Goal: Information Seeking & Learning: Learn about a topic

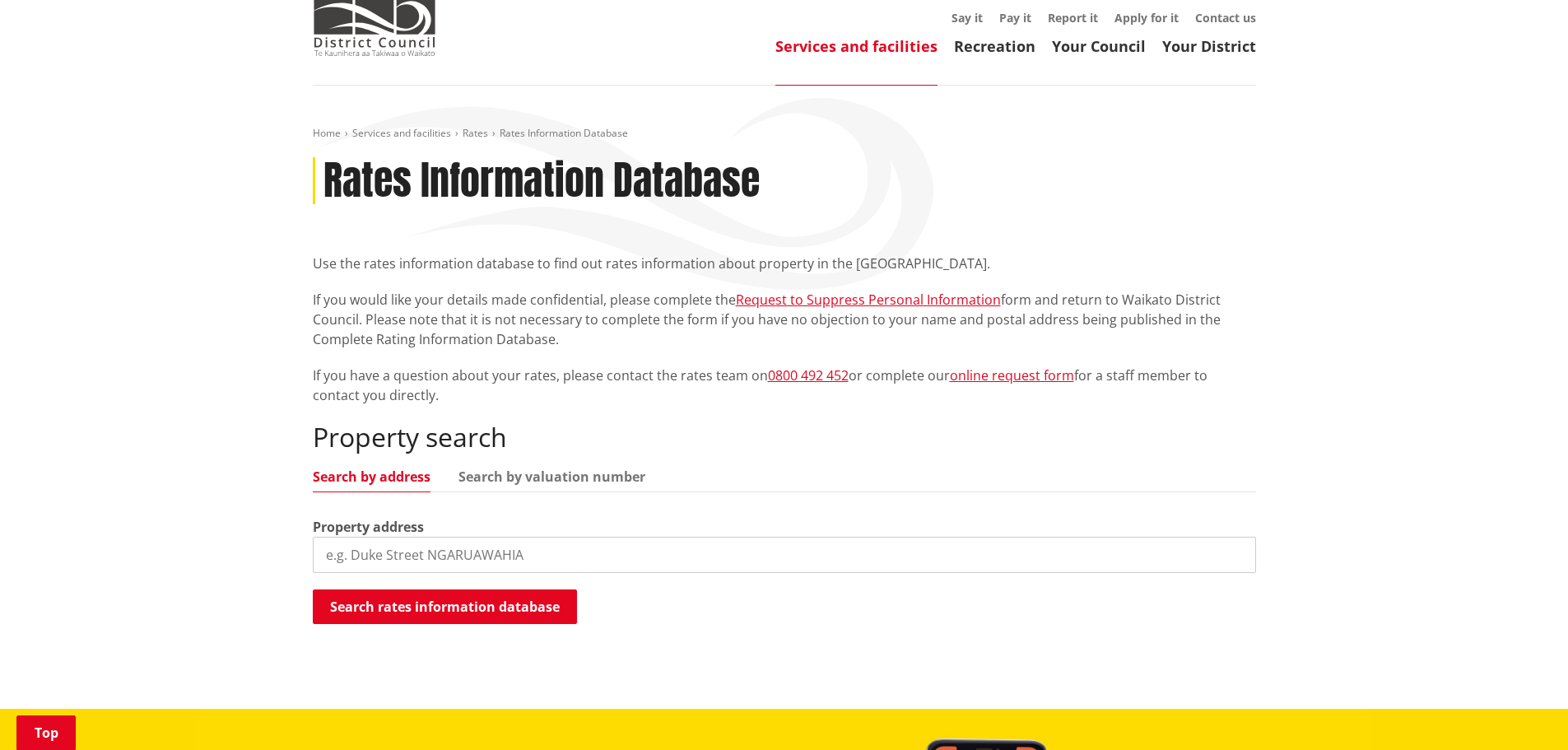
scroll to position [330, 0]
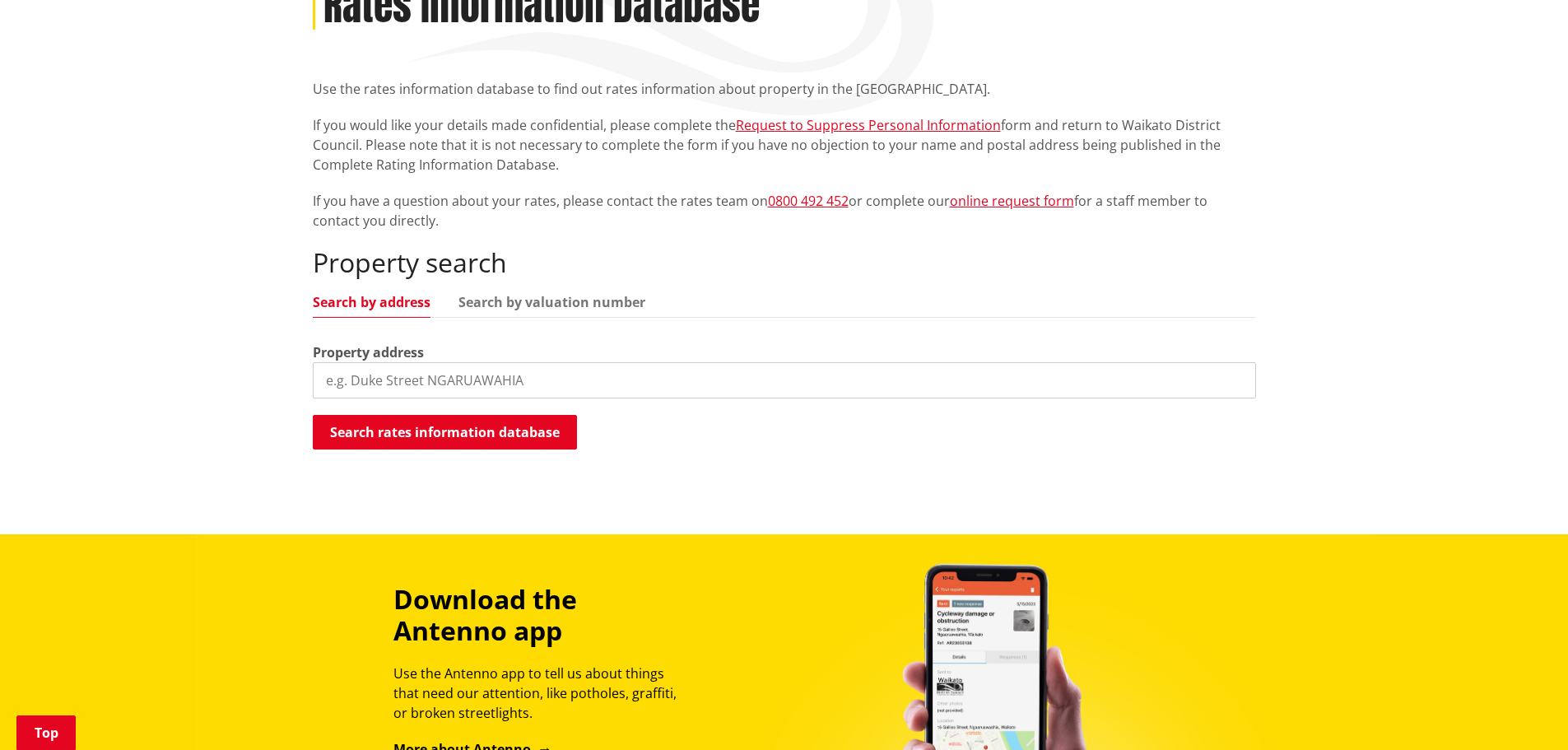
click at [402, 362] on input "search" at bounding box center [784, 380] width 943 height 36
type input "korari st Te Kauwhata"
click at [454, 415] on button "Search rates information database" at bounding box center [445, 432] width 264 height 34
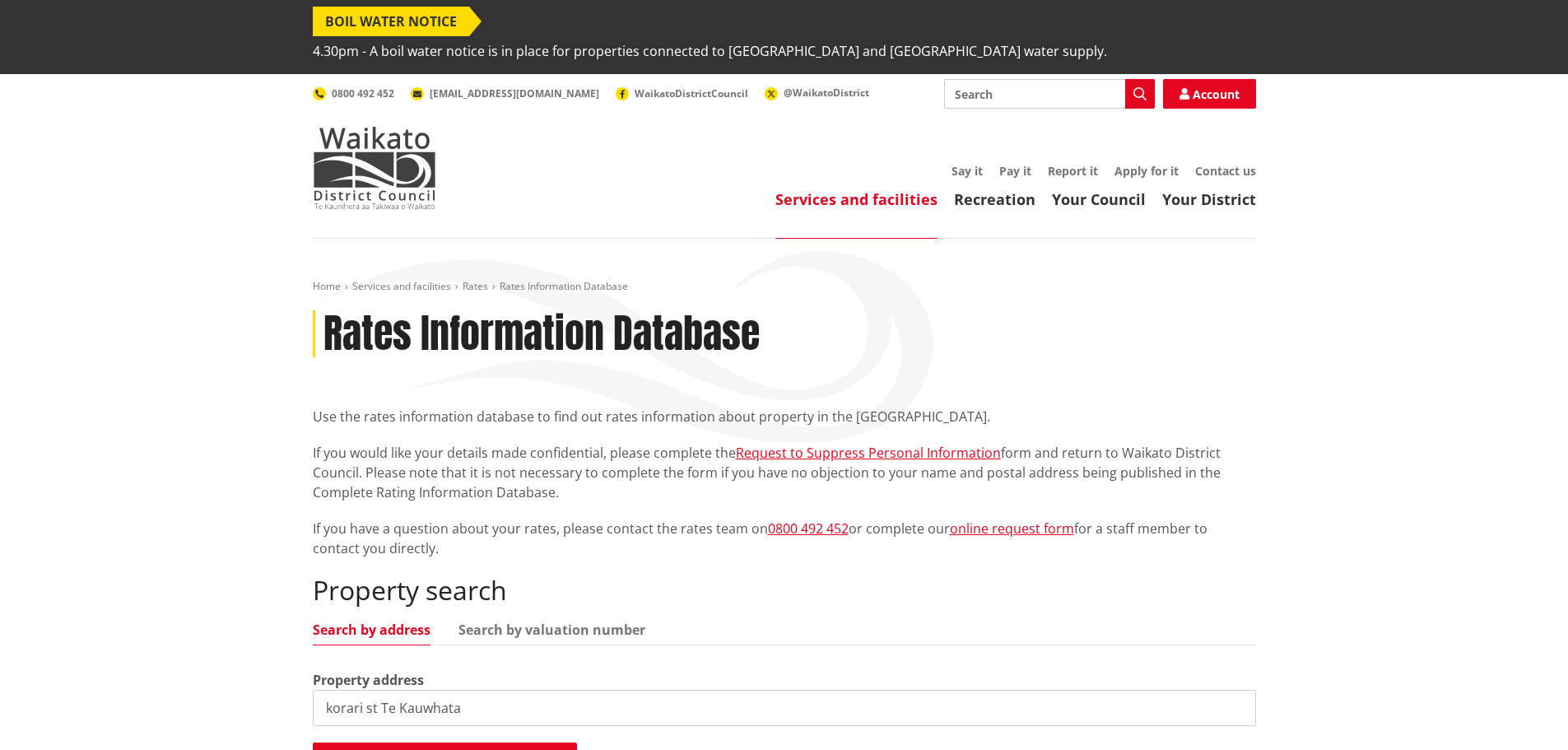
scroll to position [0, 0]
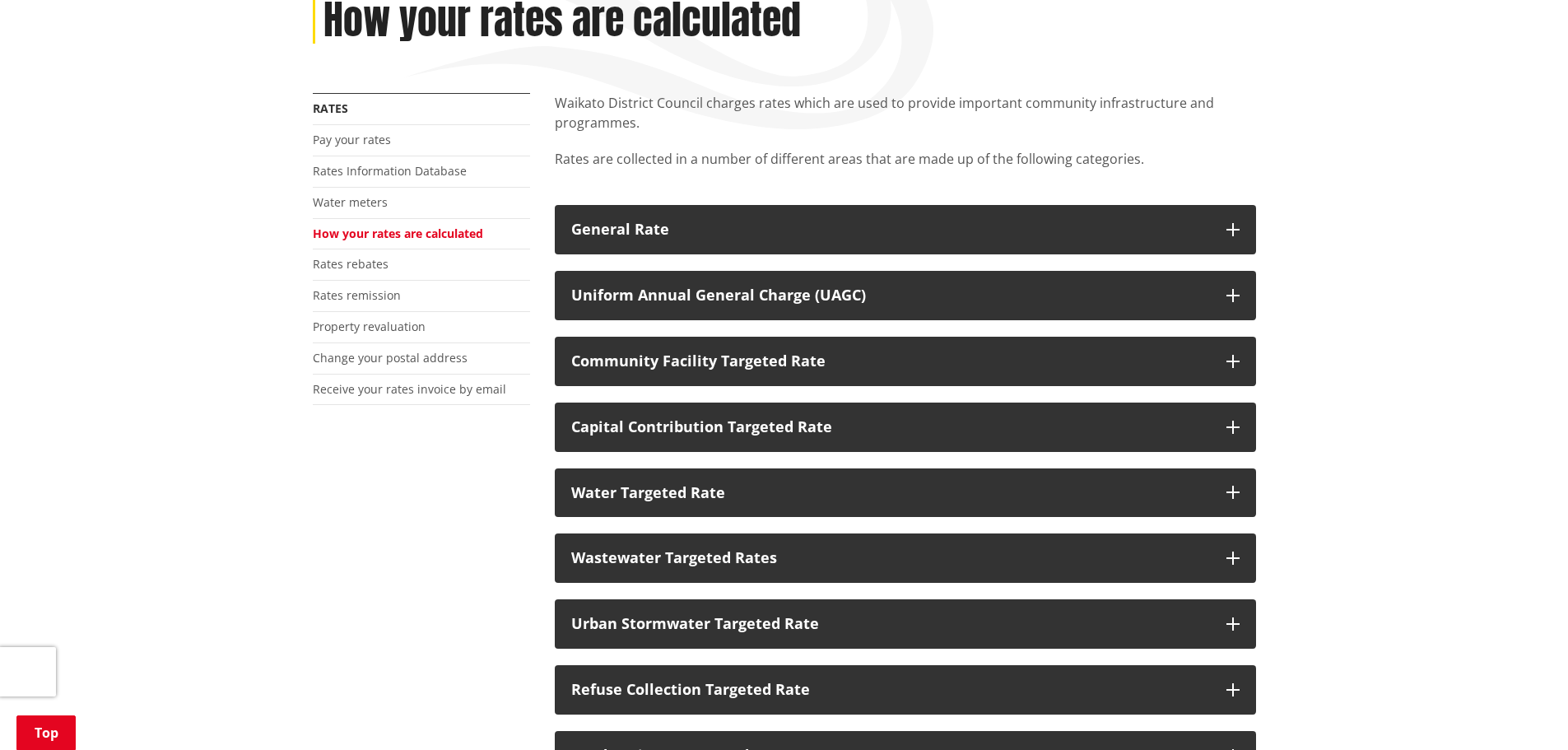
scroll to position [330, 0]
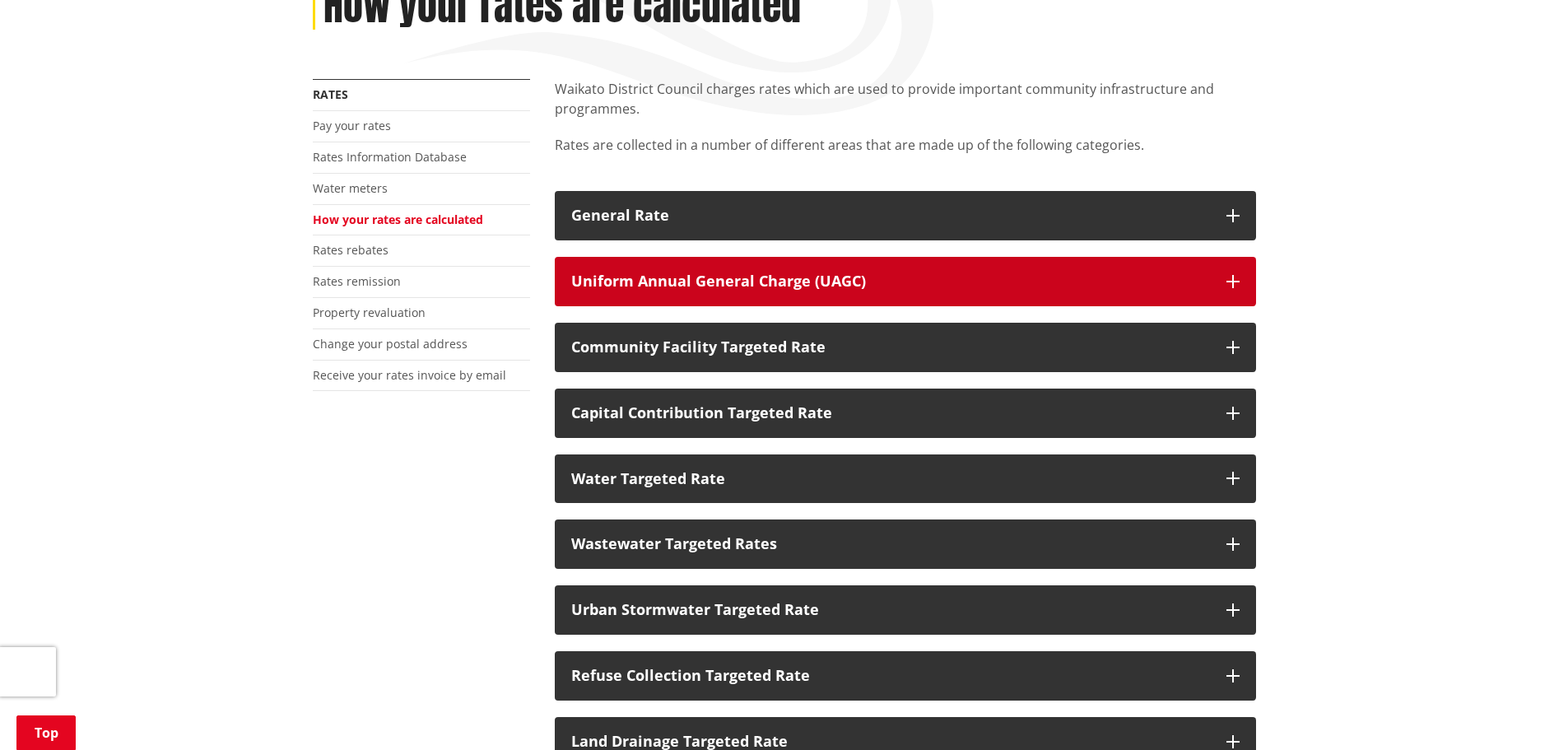
click at [1229, 275] on icon "button" at bounding box center [1232, 282] width 14 height 14
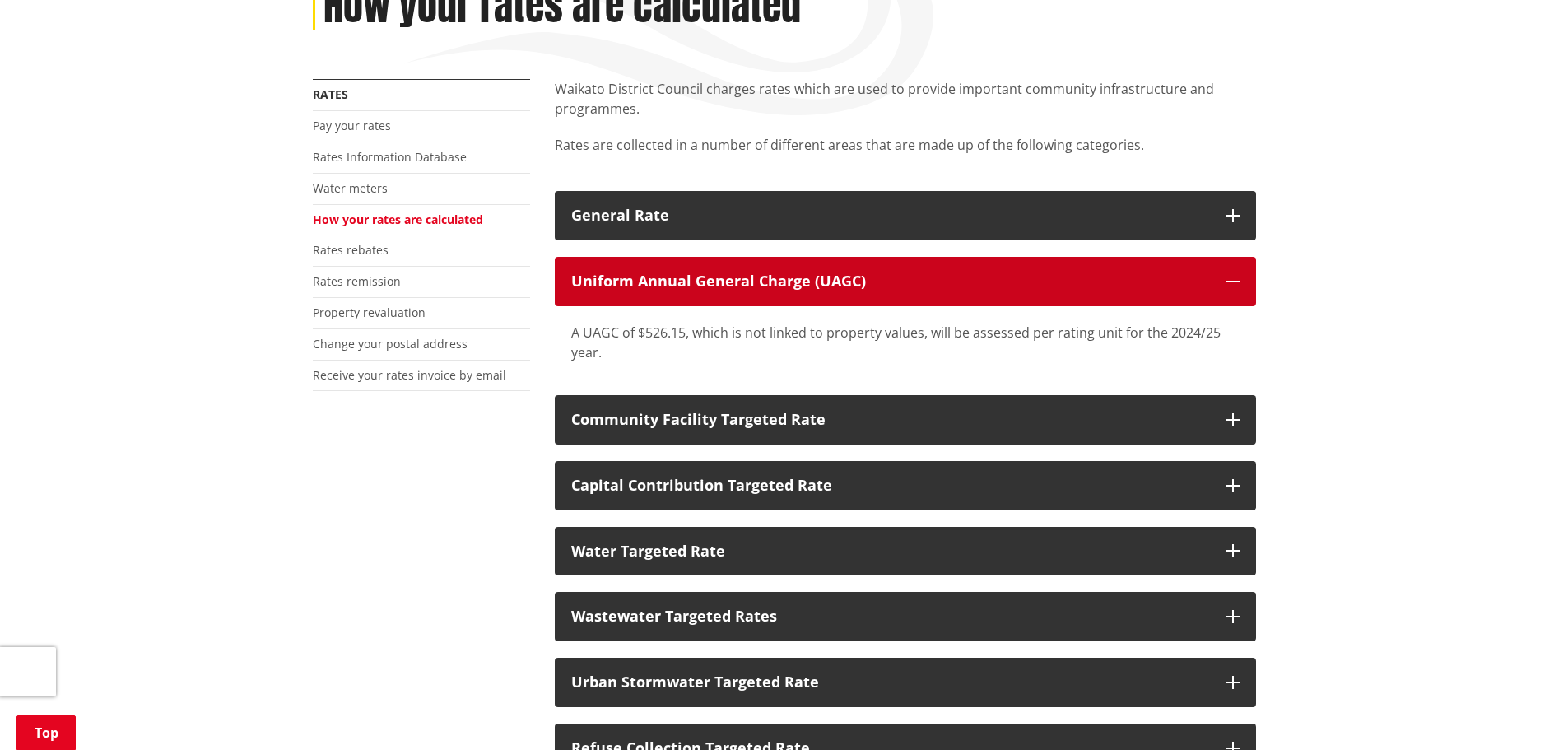
click at [1234, 275] on icon "button" at bounding box center [1232, 282] width 14 height 14
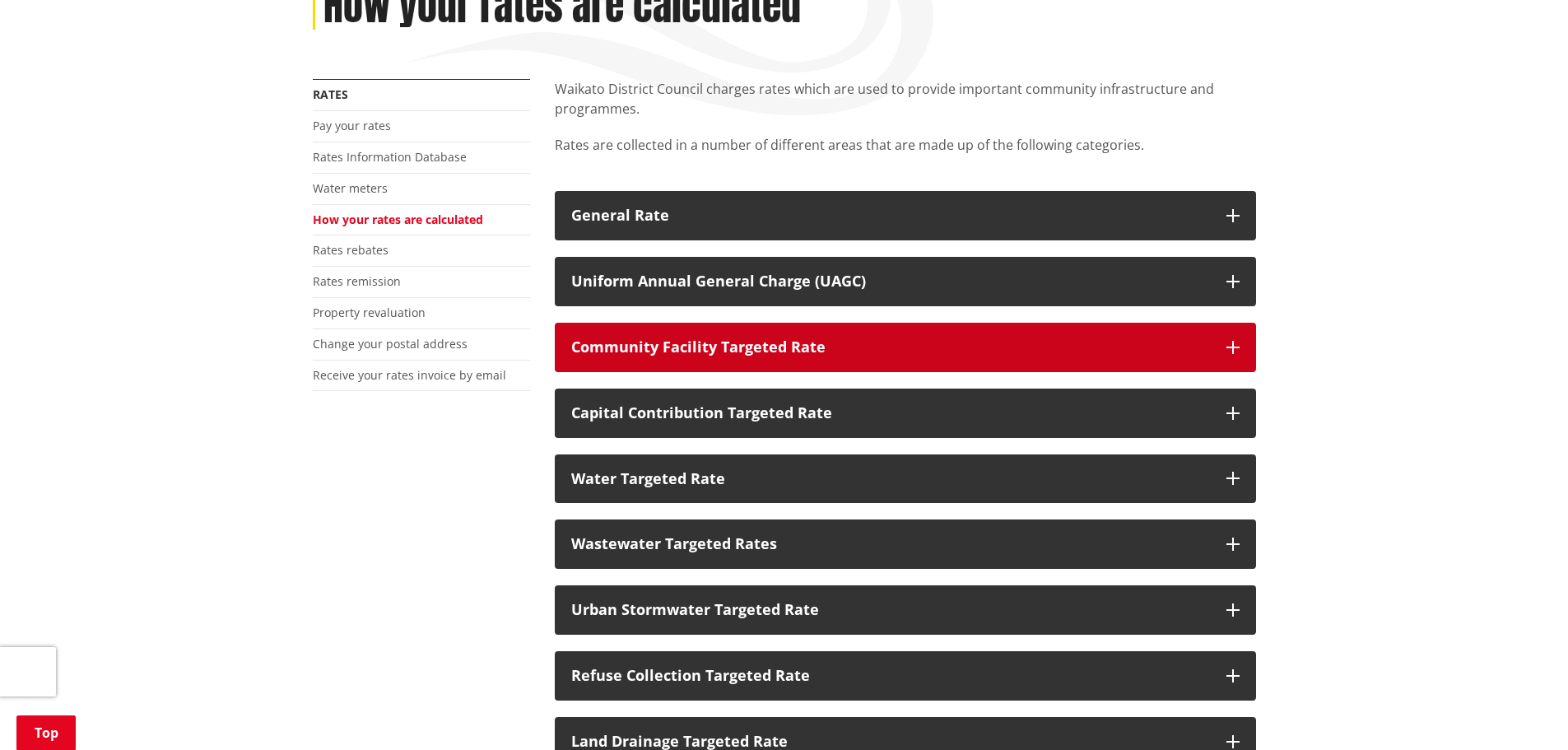
click at [1230, 341] on icon "button" at bounding box center [1232, 347] width 14 height 14
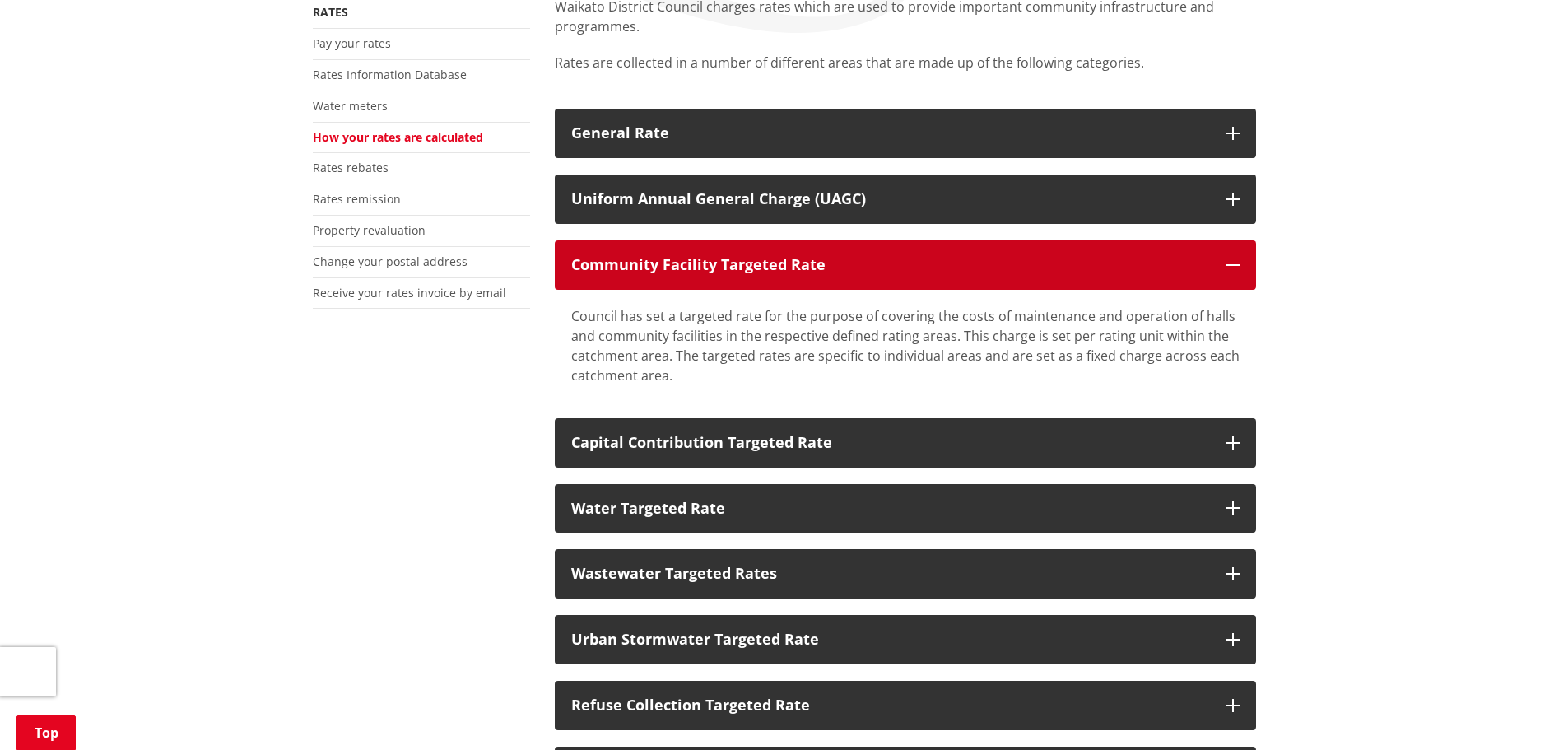
scroll to position [494, 0]
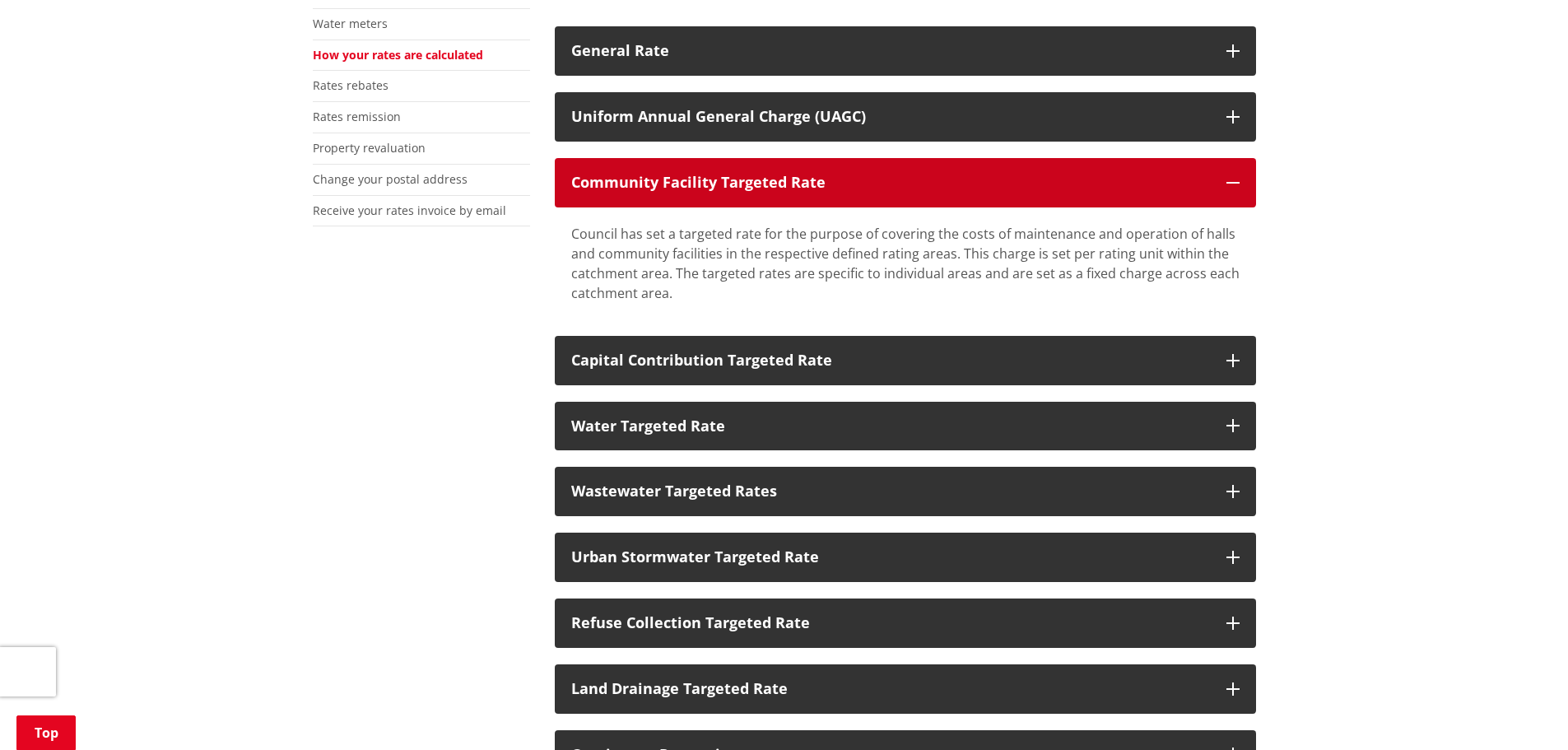
click at [1232, 177] on icon "button" at bounding box center [1232, 183] width 14 height 14
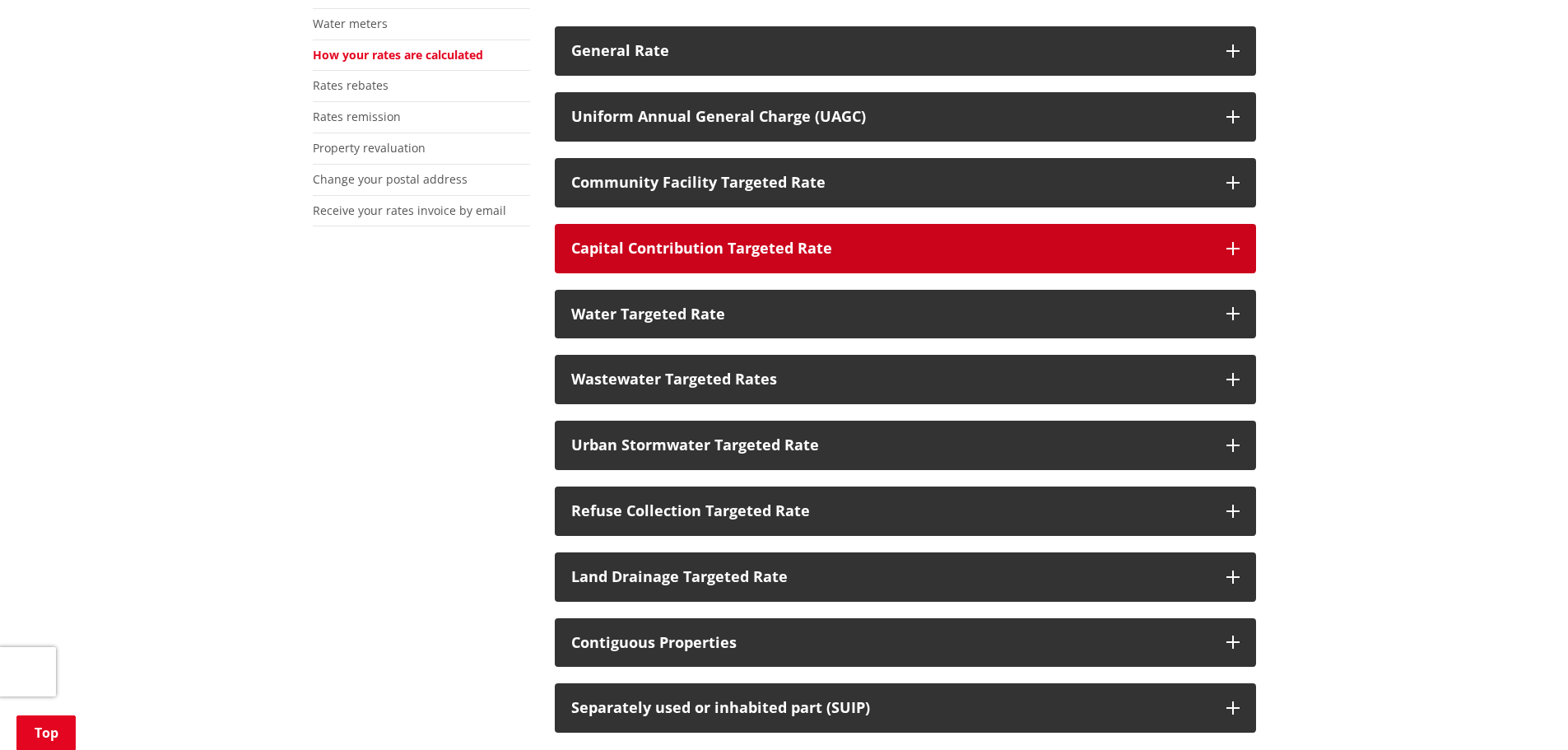
click at [1231, 242] on icon "button" at bounding box center [1232, 248] width 14 height 14
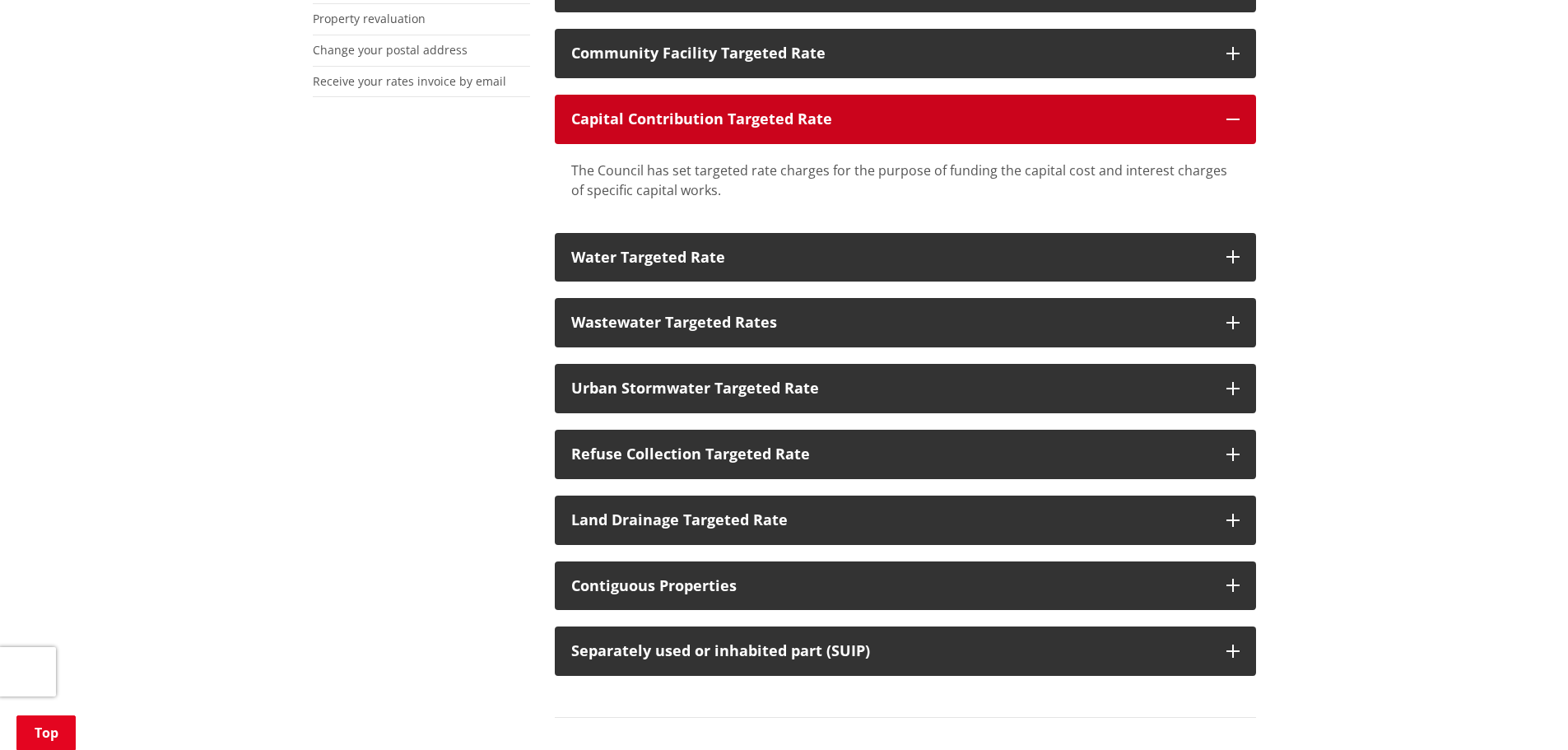
scroll to position [659, 0]
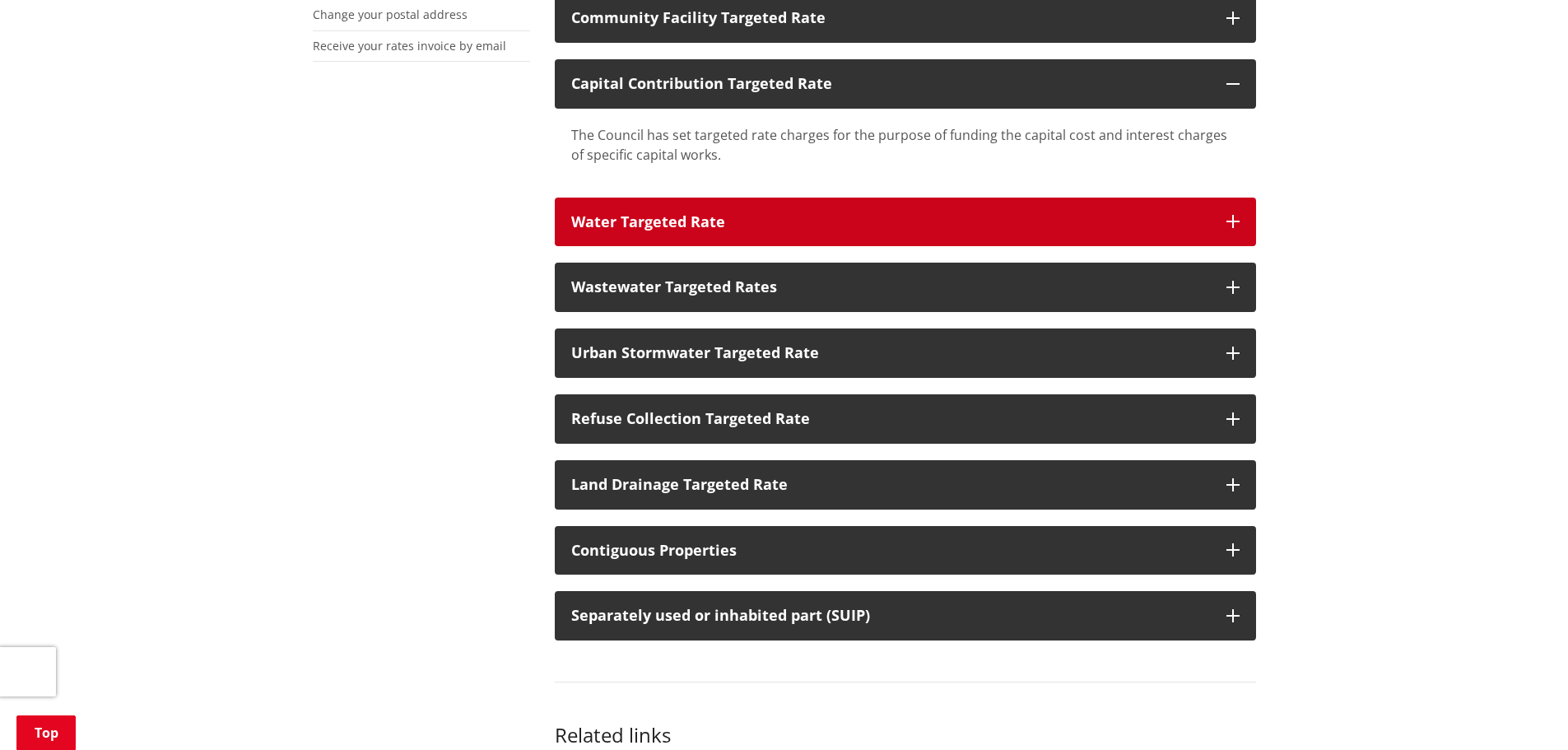
click at [1227, 215] on icon "button" at bounding box center [1232, 221] width 14 height 14
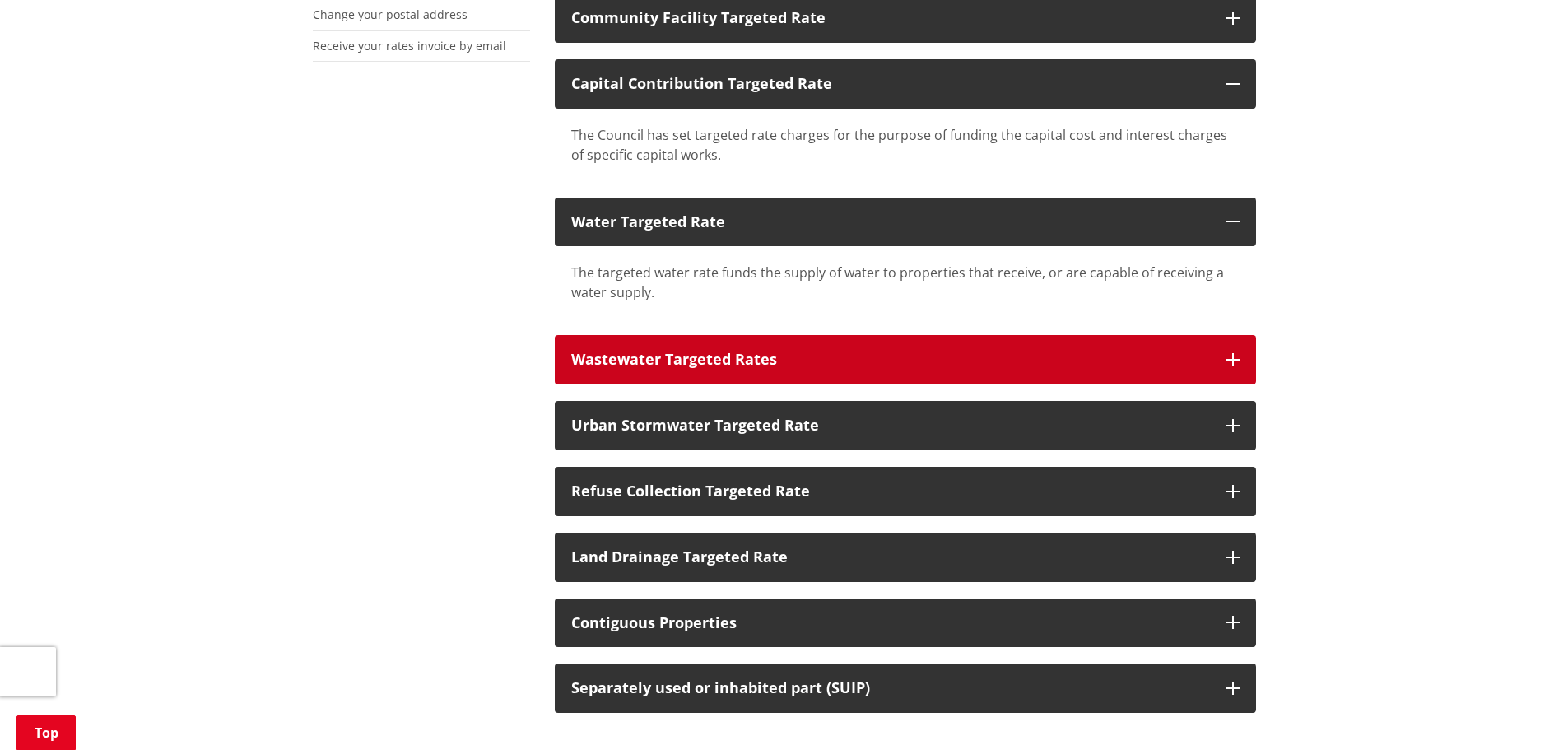
click at [1233, 353] on icon "button" at bounding box center [1232, 360] width 14 height 14
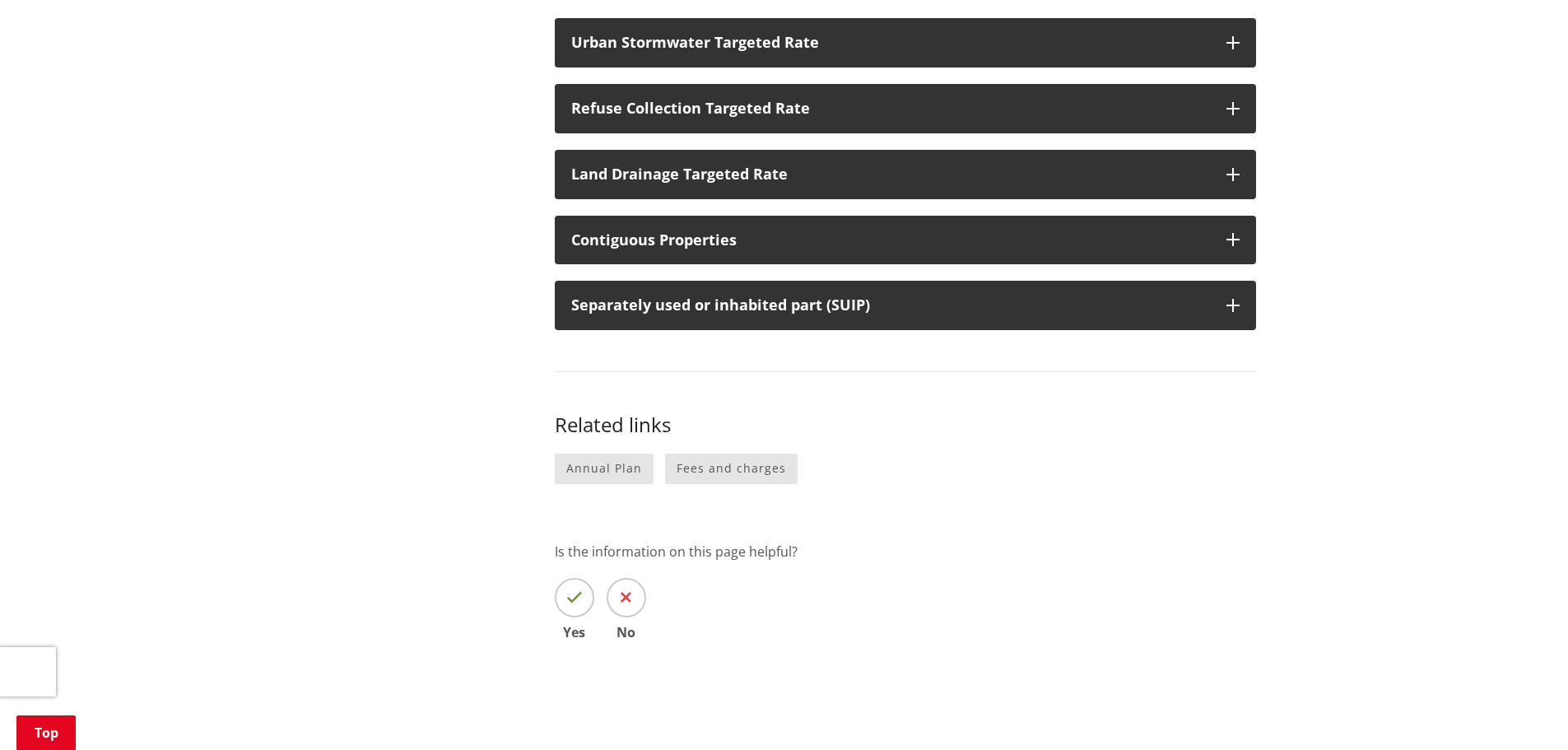
scroll to position [1153, 0]
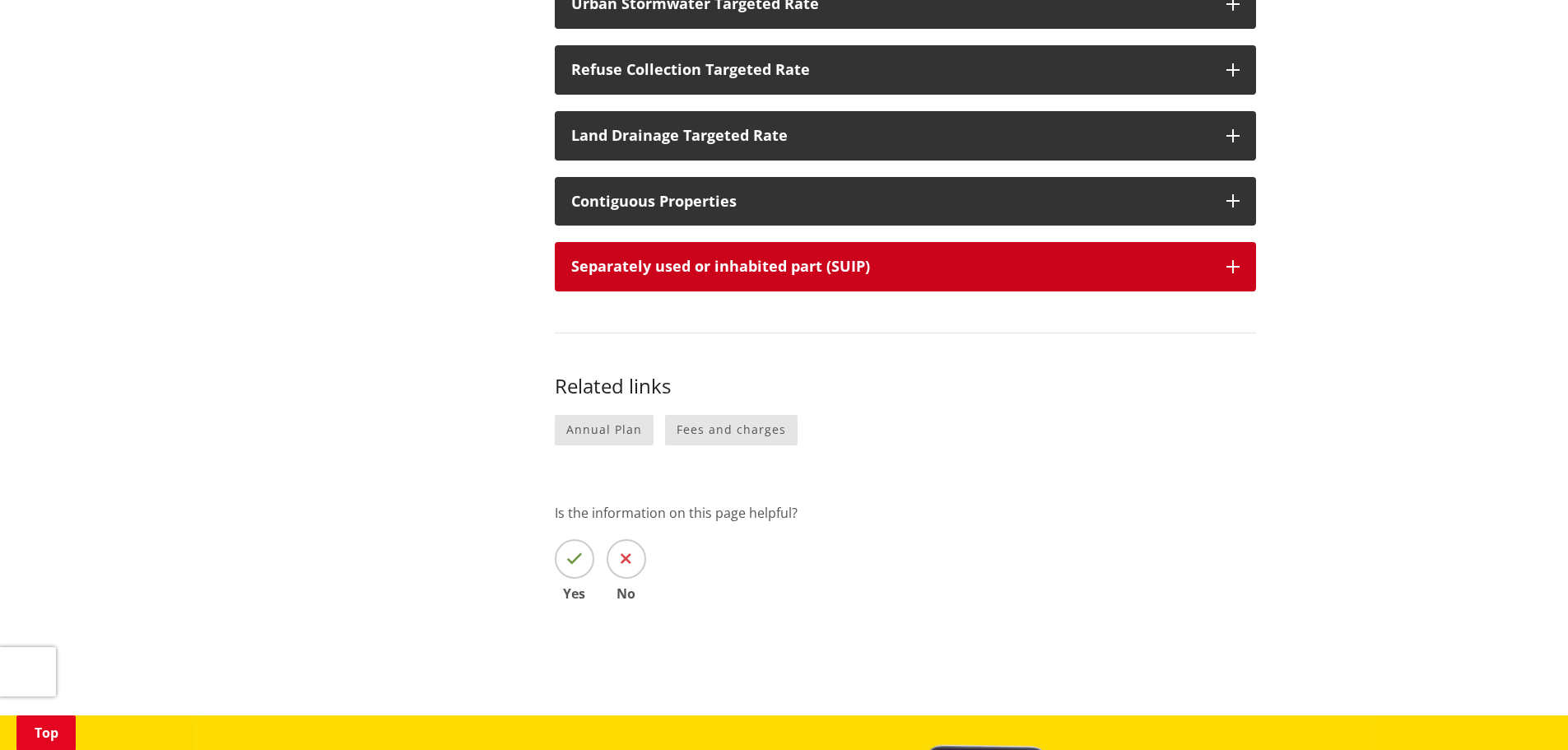
click at [1228, 242] on button "Separately used or inhabited part (SUIP)" at bounding box center [905, 266] width 701 height 50
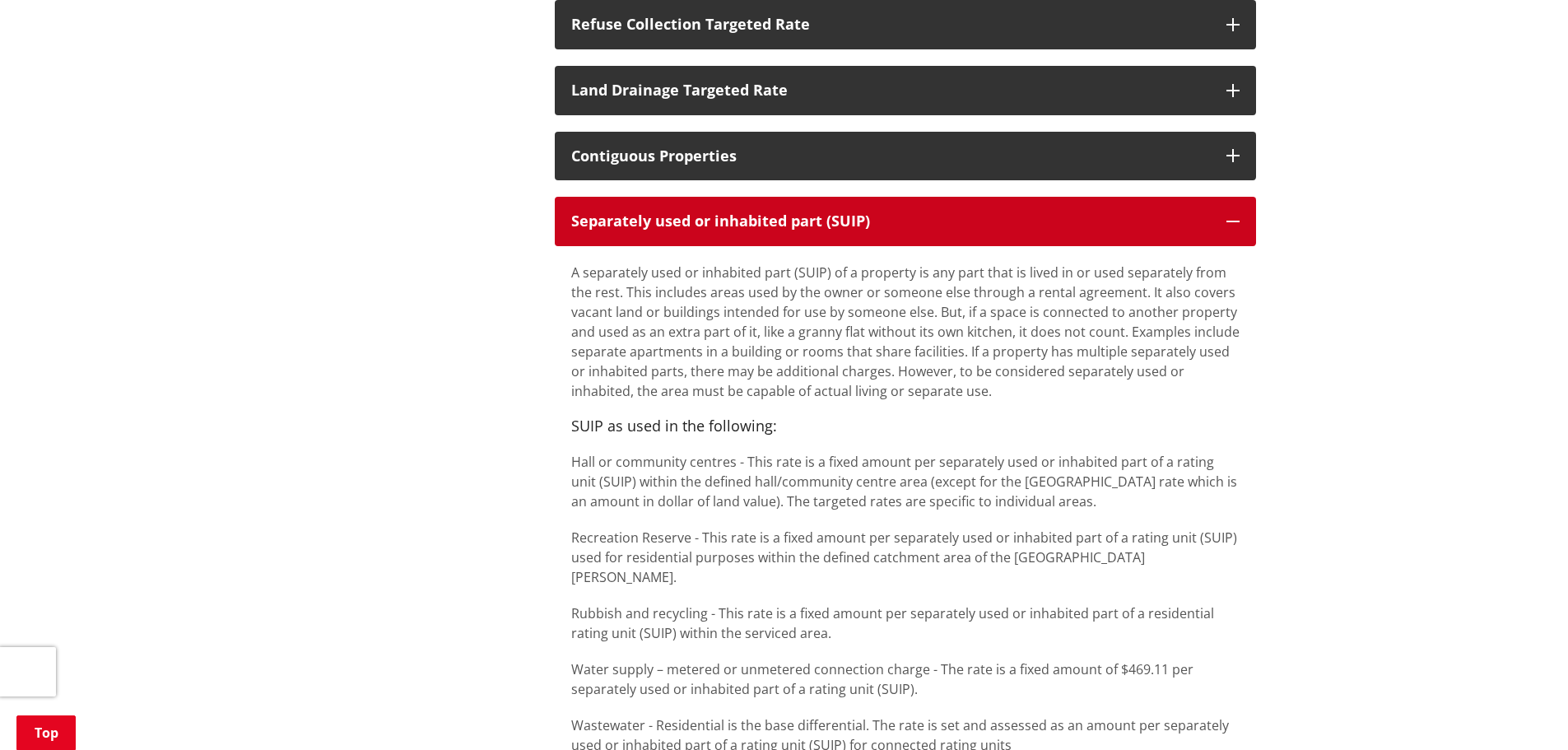
scroll to position [1235, 0]
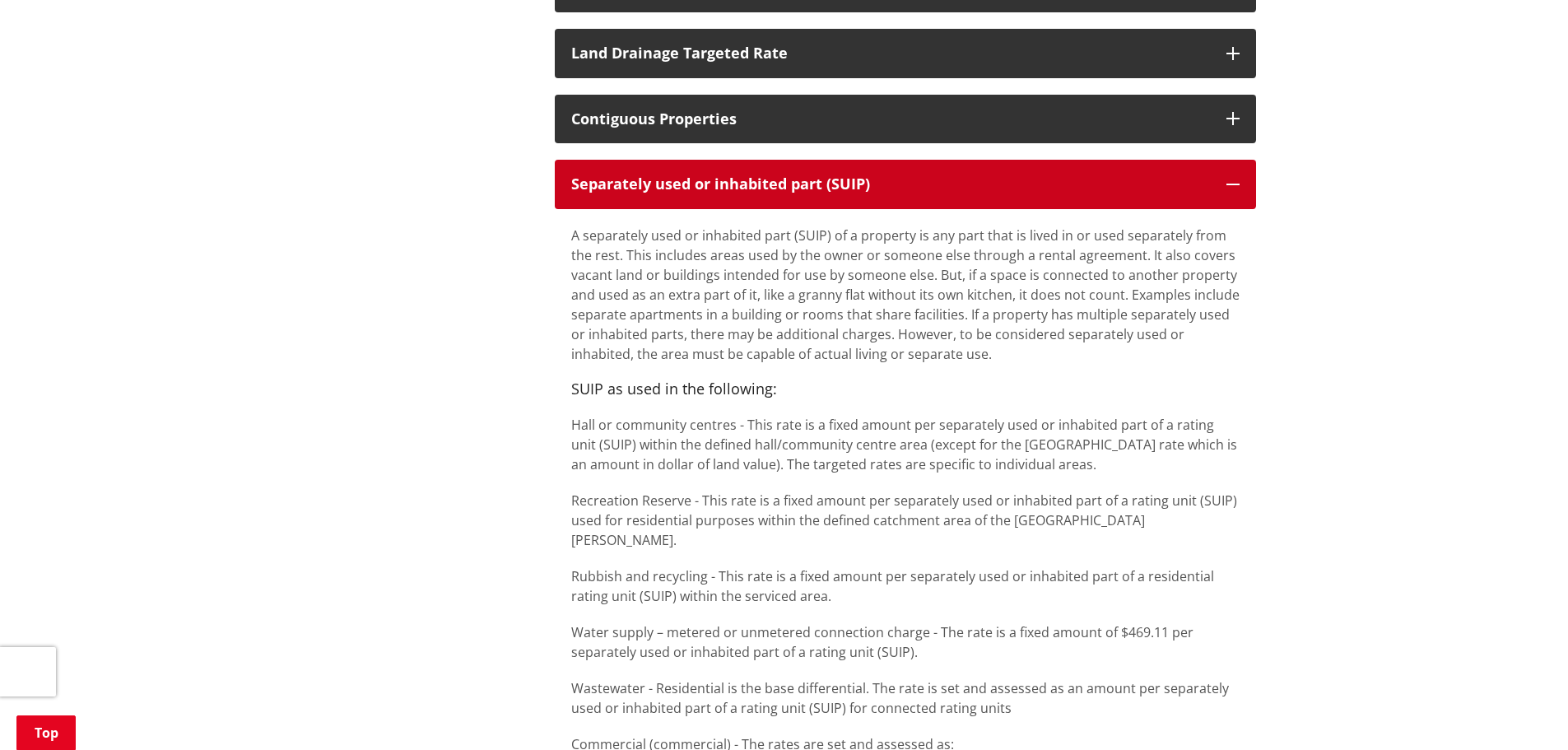
click at [1232, 178] on icon "button" at bounding box center [1232, 184] width 14 height 14
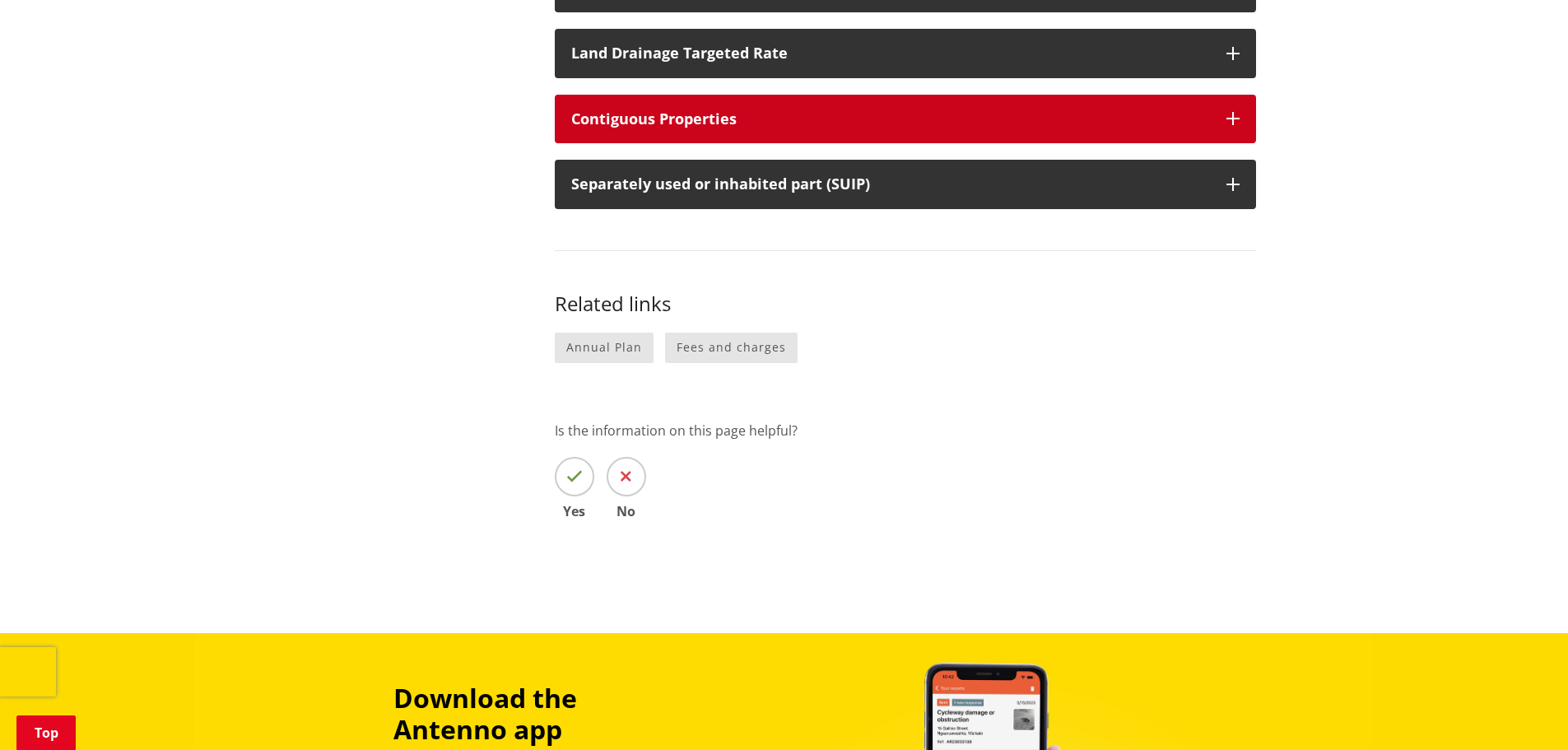
click at [1231, 112] on icon "button" at bounding box center [1232, 119] width 14 height 14
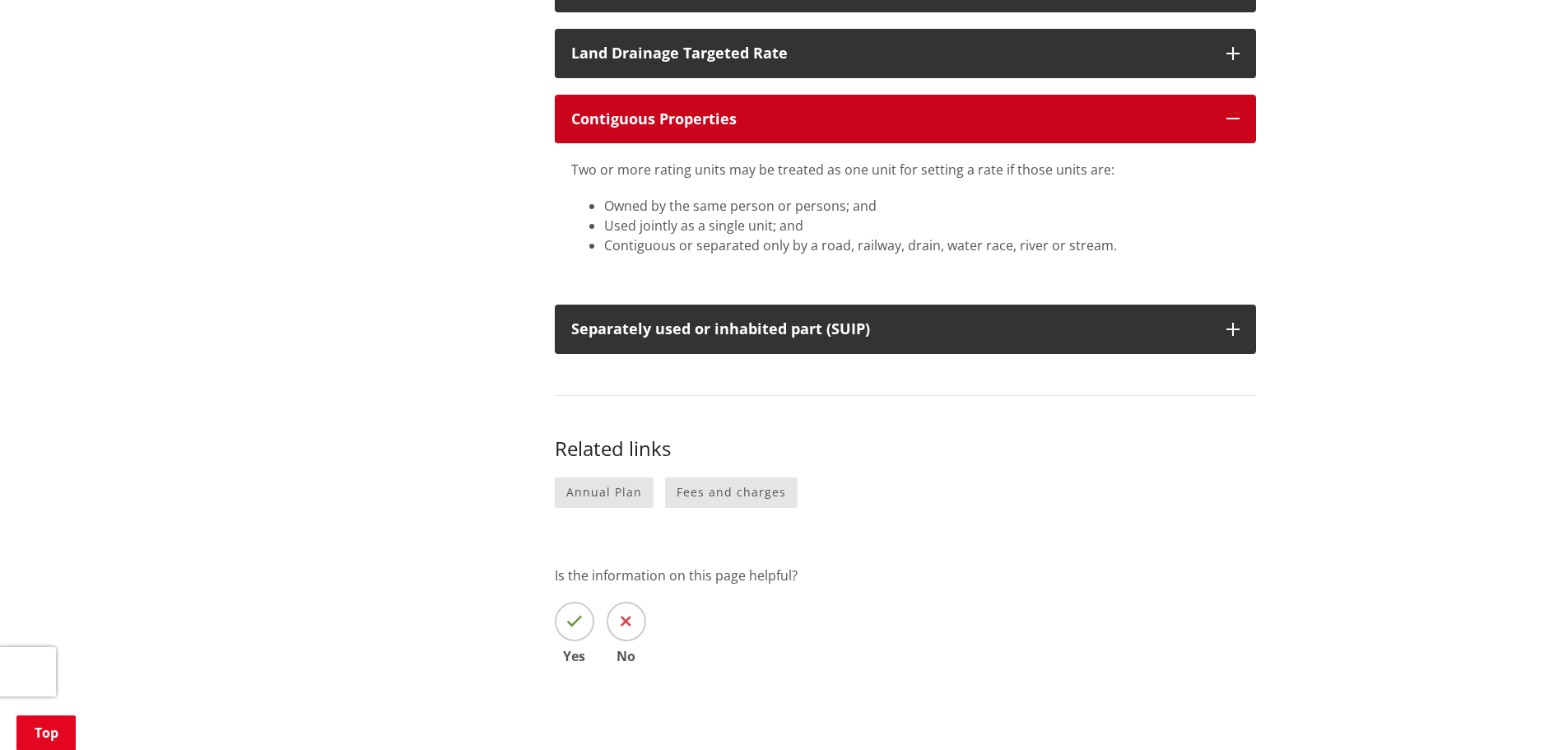
click at [1233, 112] on icon "button" at bounding box center [1232, 119] width 14 height 14
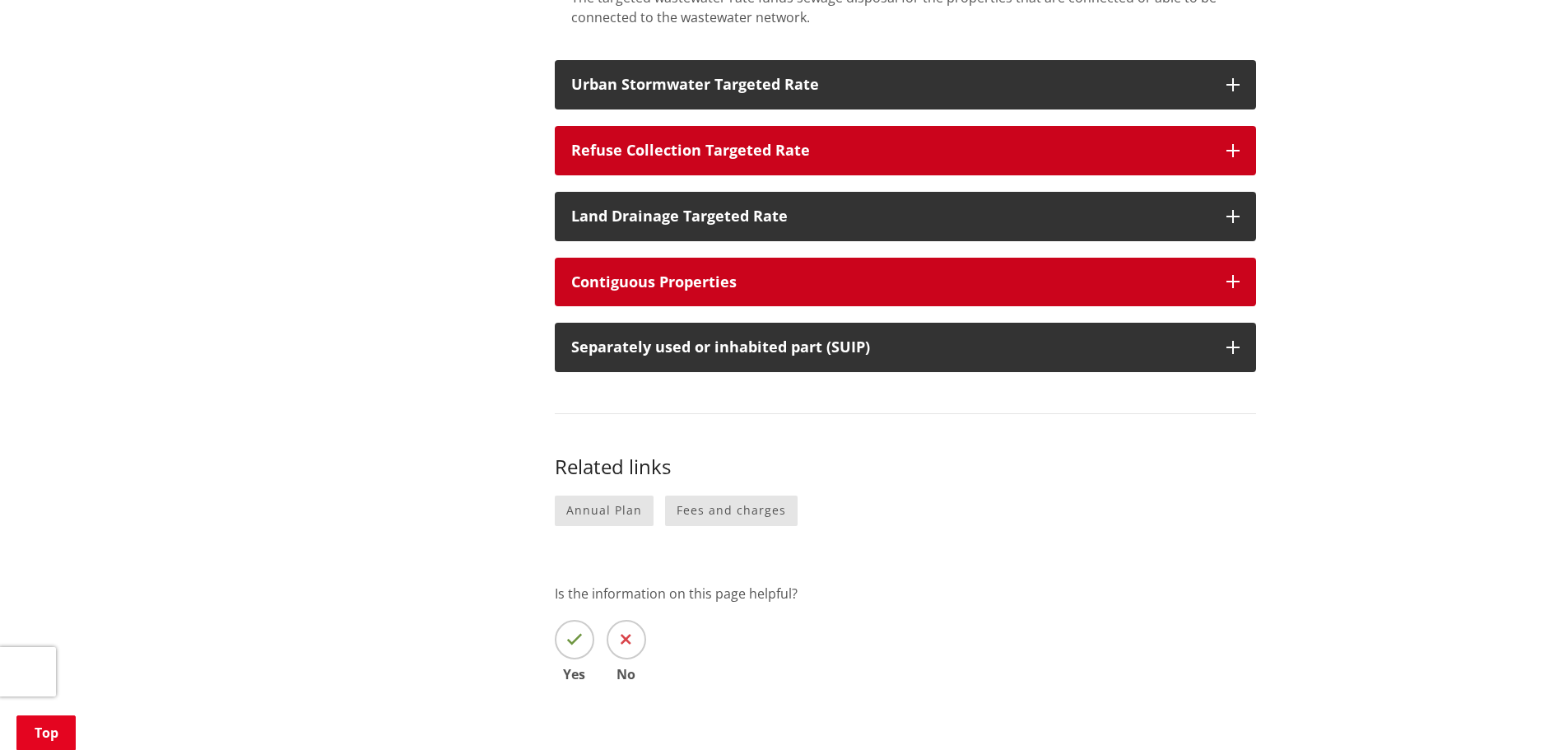
scroll to position [1071, 0]
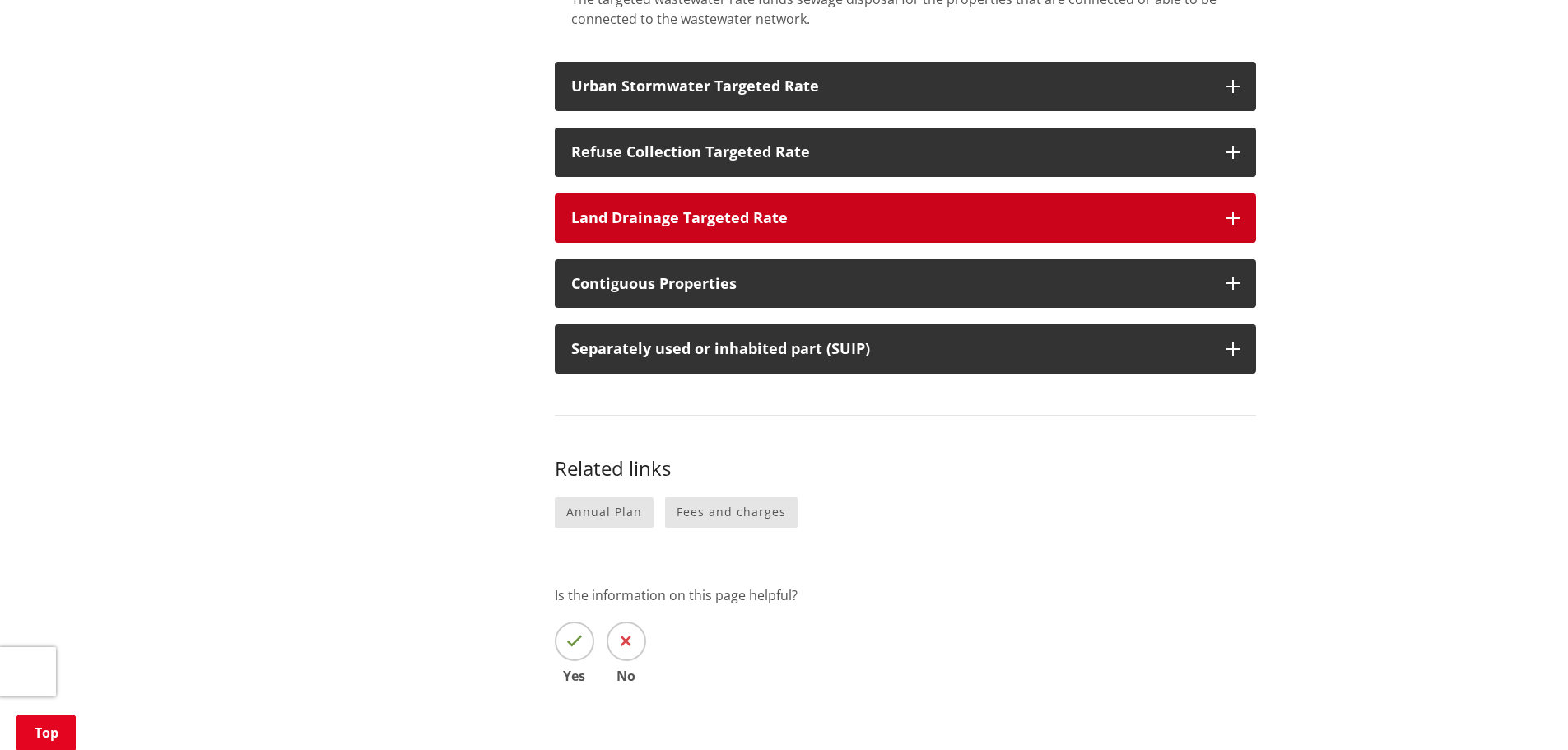
click at [1236, 212] on icon "button" at bounding box center [1232, 218] width 14 height 14
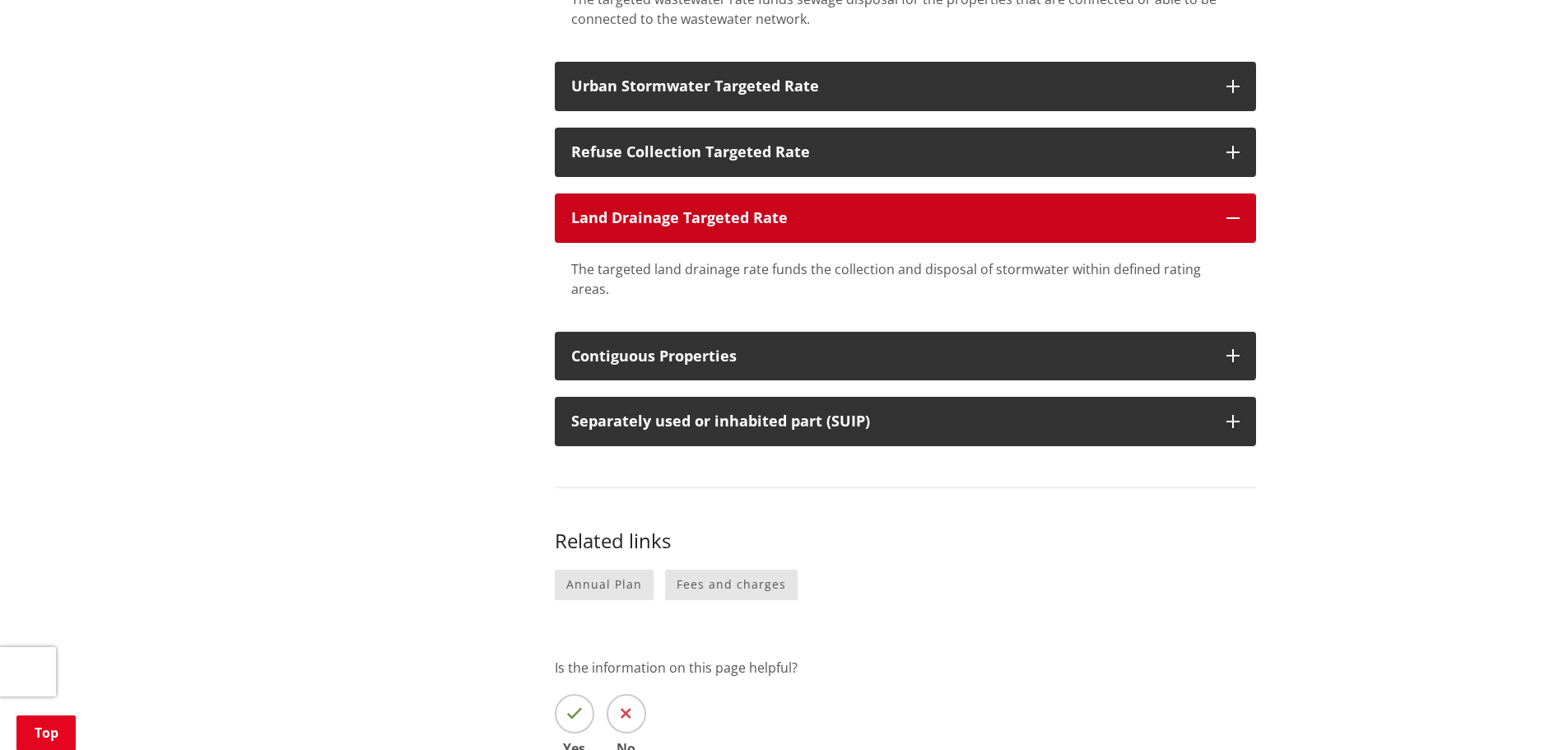
click at [1235, 194] on button "Land Drainage Targeted Rate" at bounding box center [905, 218] width 701 height 50
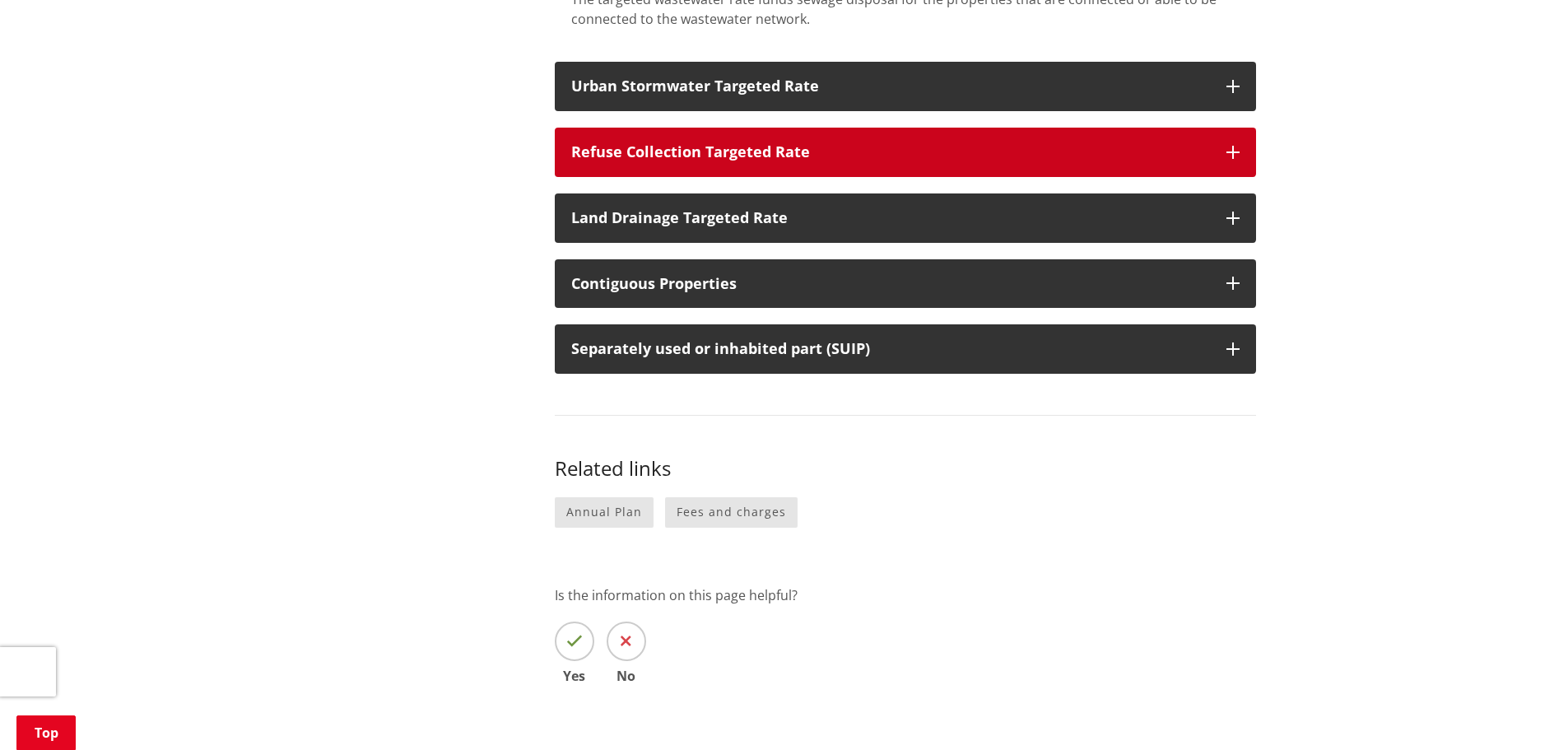
click at [1235, 146] on icon "button" at bounding box center [1232, 152] width 14 height 14
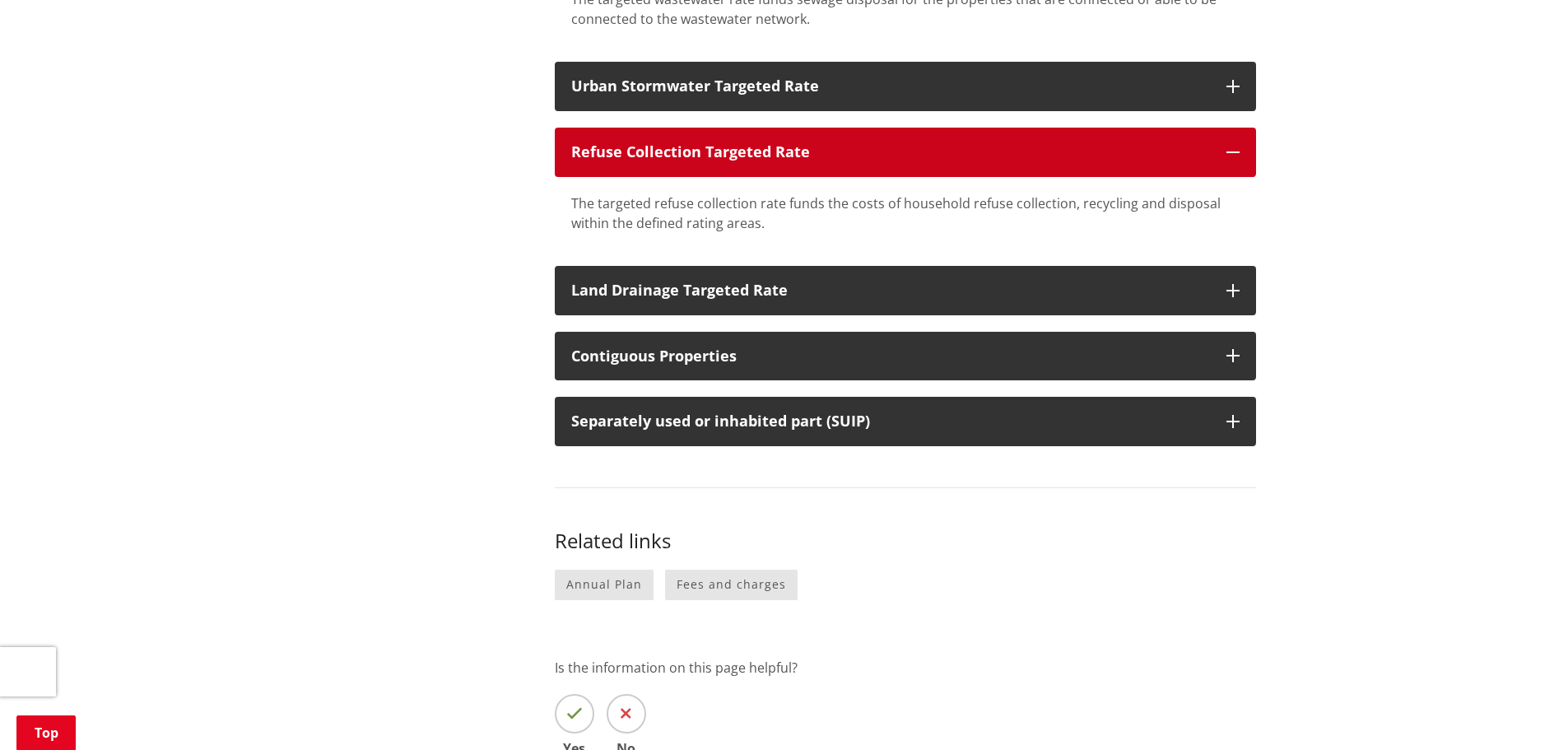
click at [1235, 146] on icon "button" at bounding box center [1232, 152] width 14 height 14
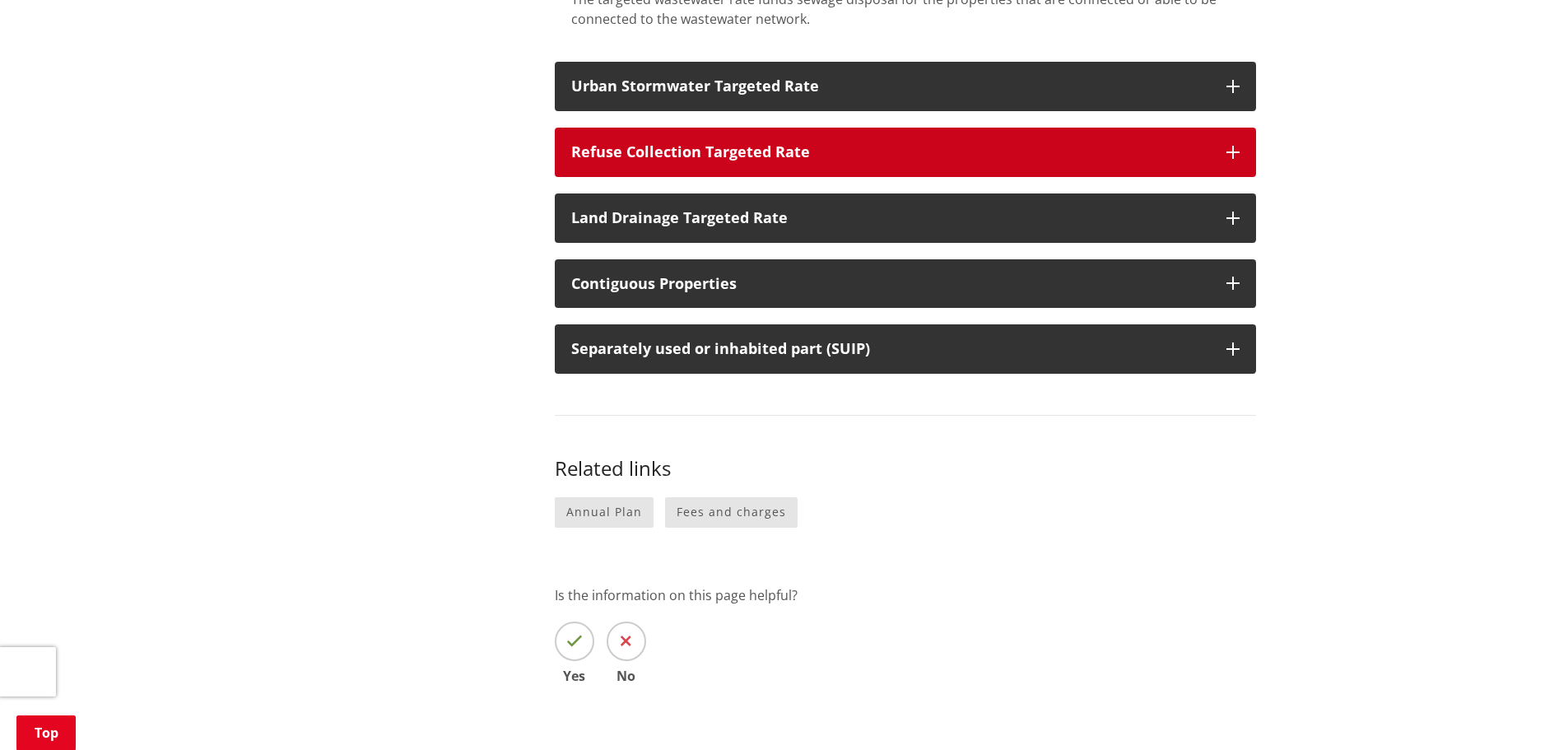
scroll to position [988, 0]
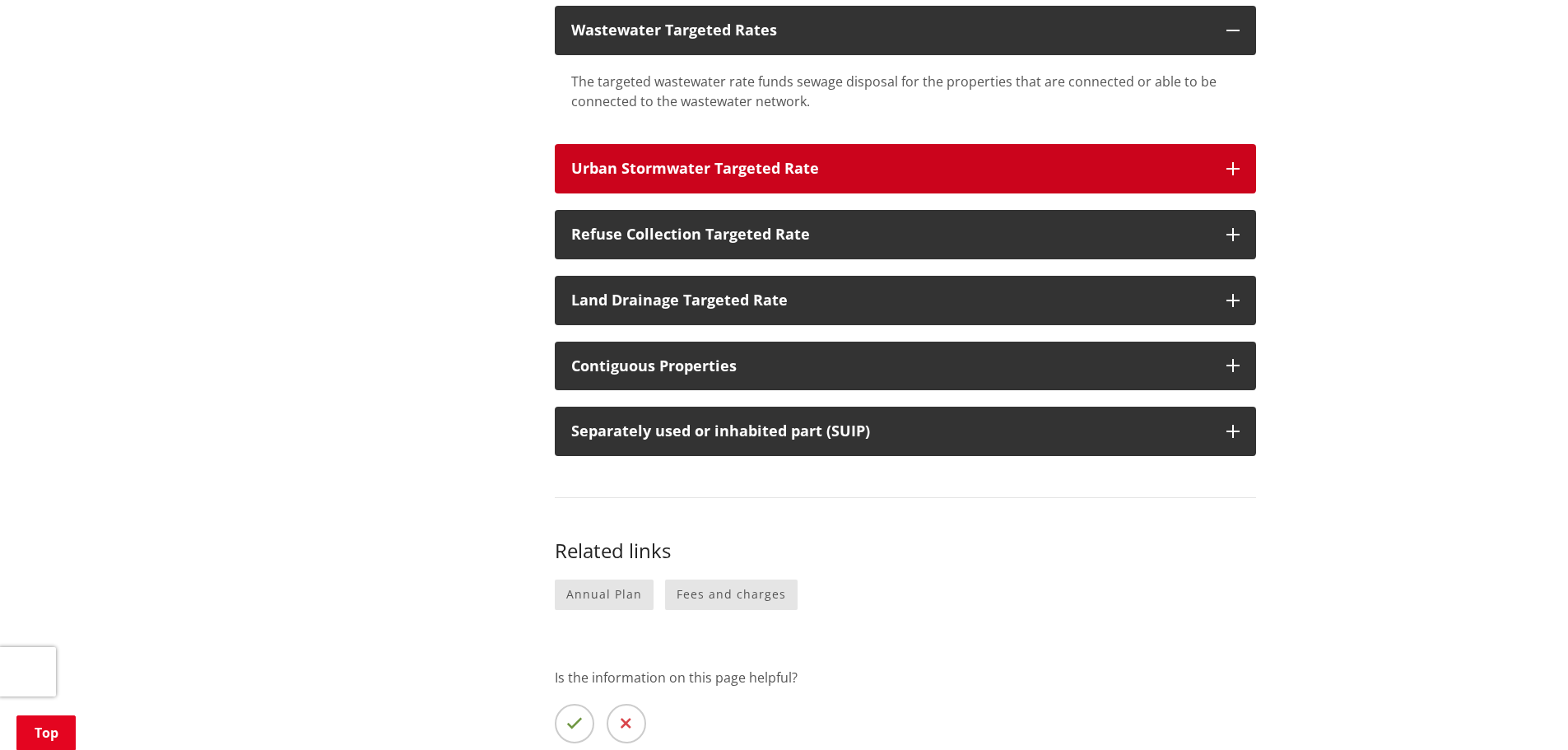
click at [1233, 144] on button "Urban Stormwater Targeted Rate" at bounding box center [905, 168] width 701 height 50
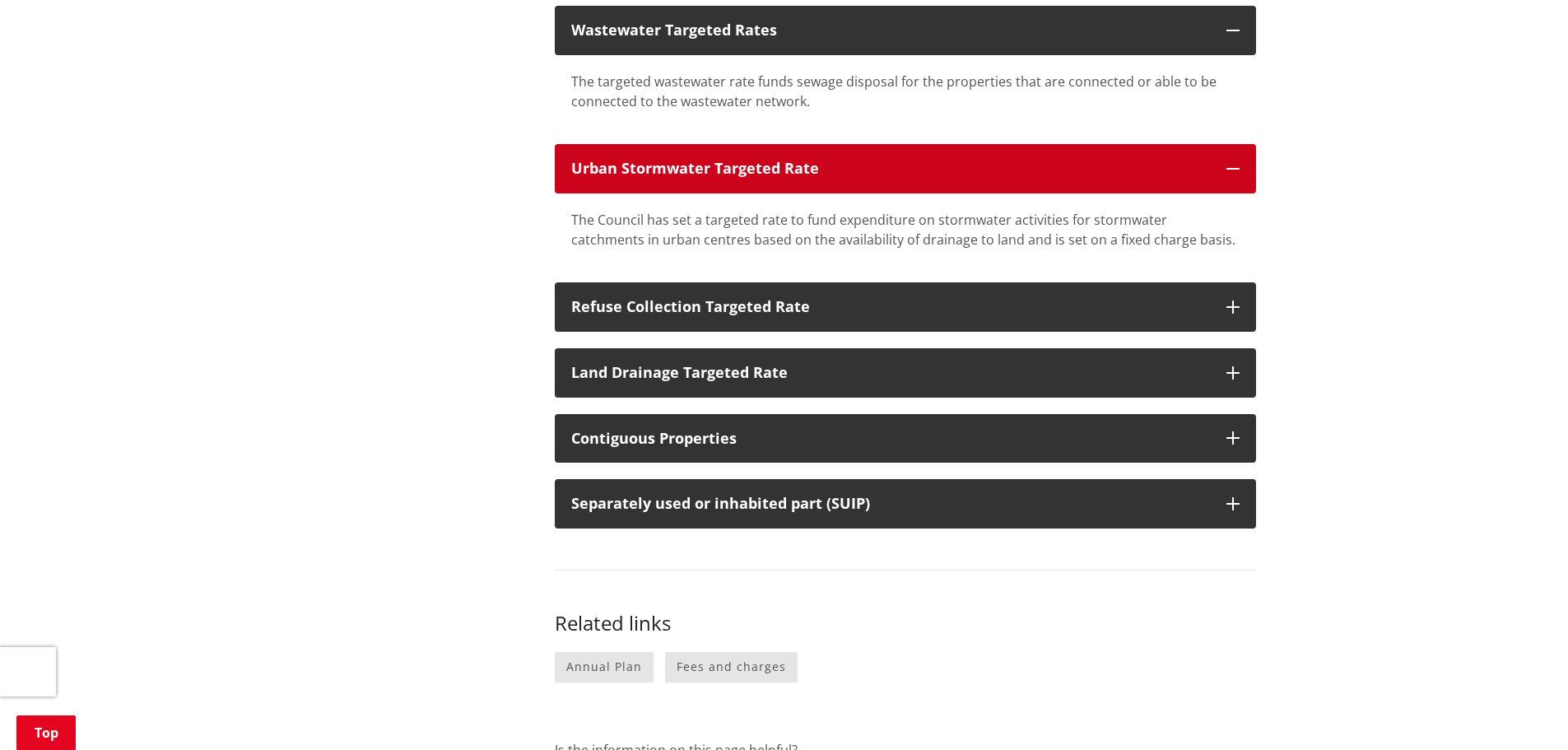
click at [1233, 144] on button "Urban Stormwater Targeted Rate" at bounding box center [905, 168] width 701 height 50
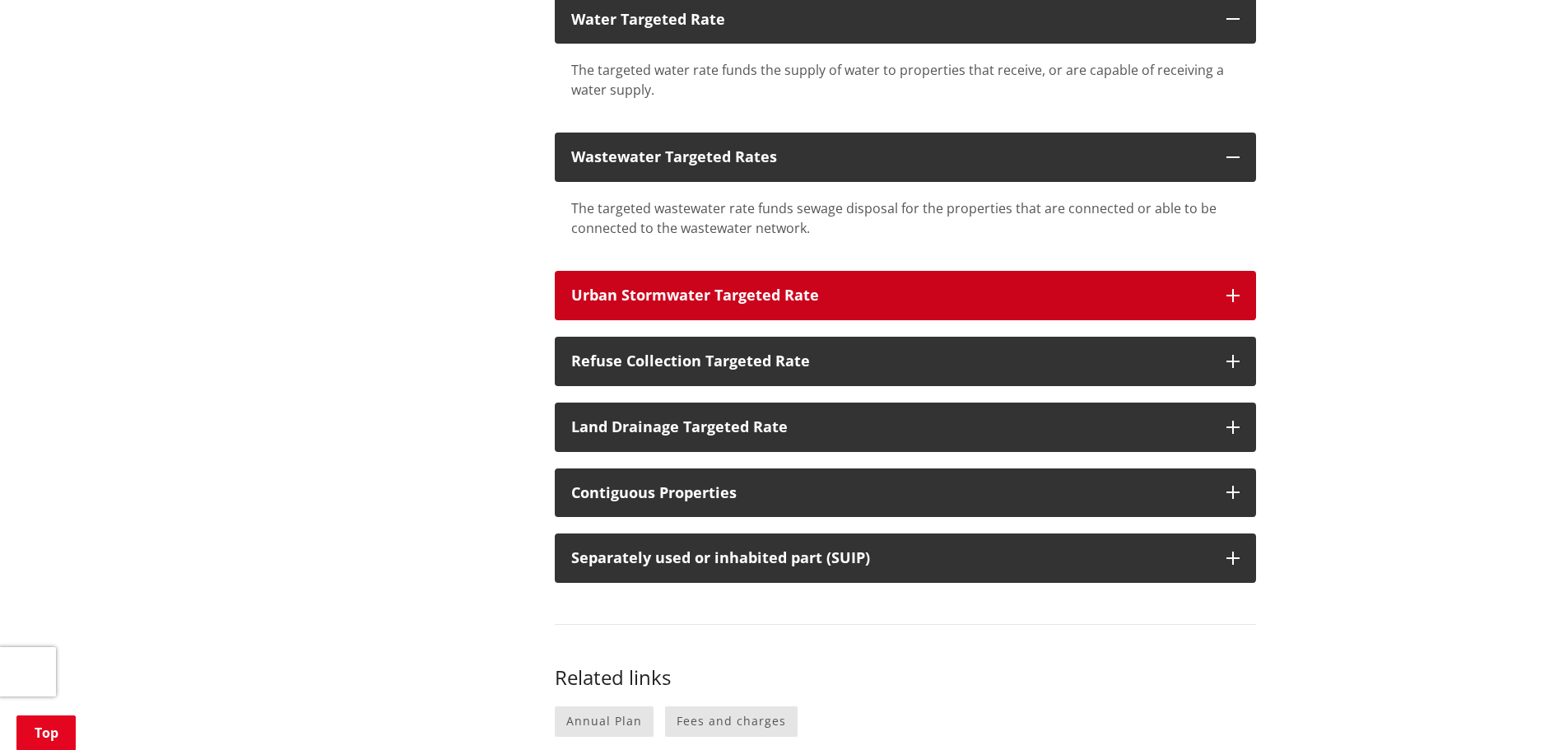
scroll to position [823, 0]
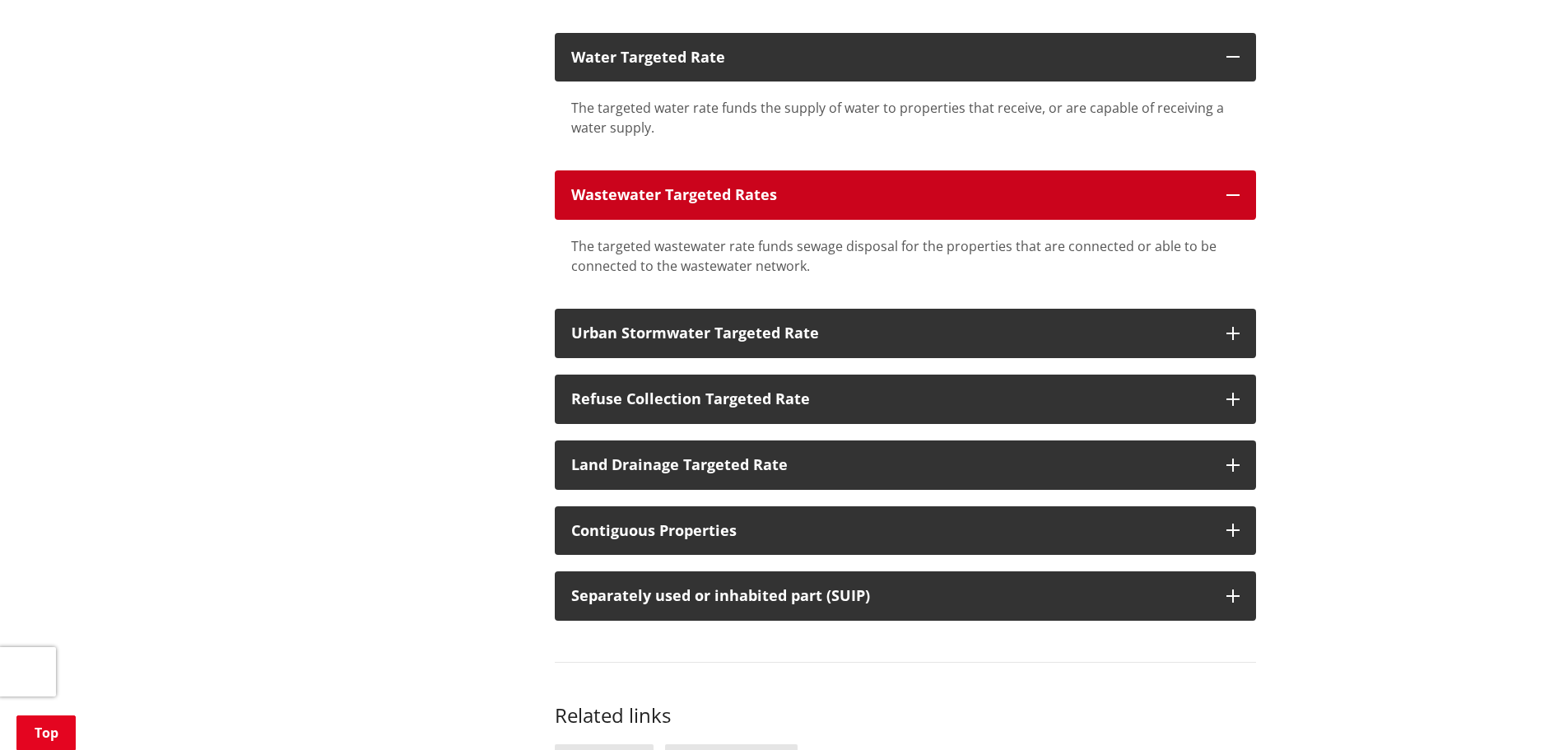
click at [1233, 170] on button "Wastewater Targeted Rates" at bounding box center [905, 195] width 701 height 50
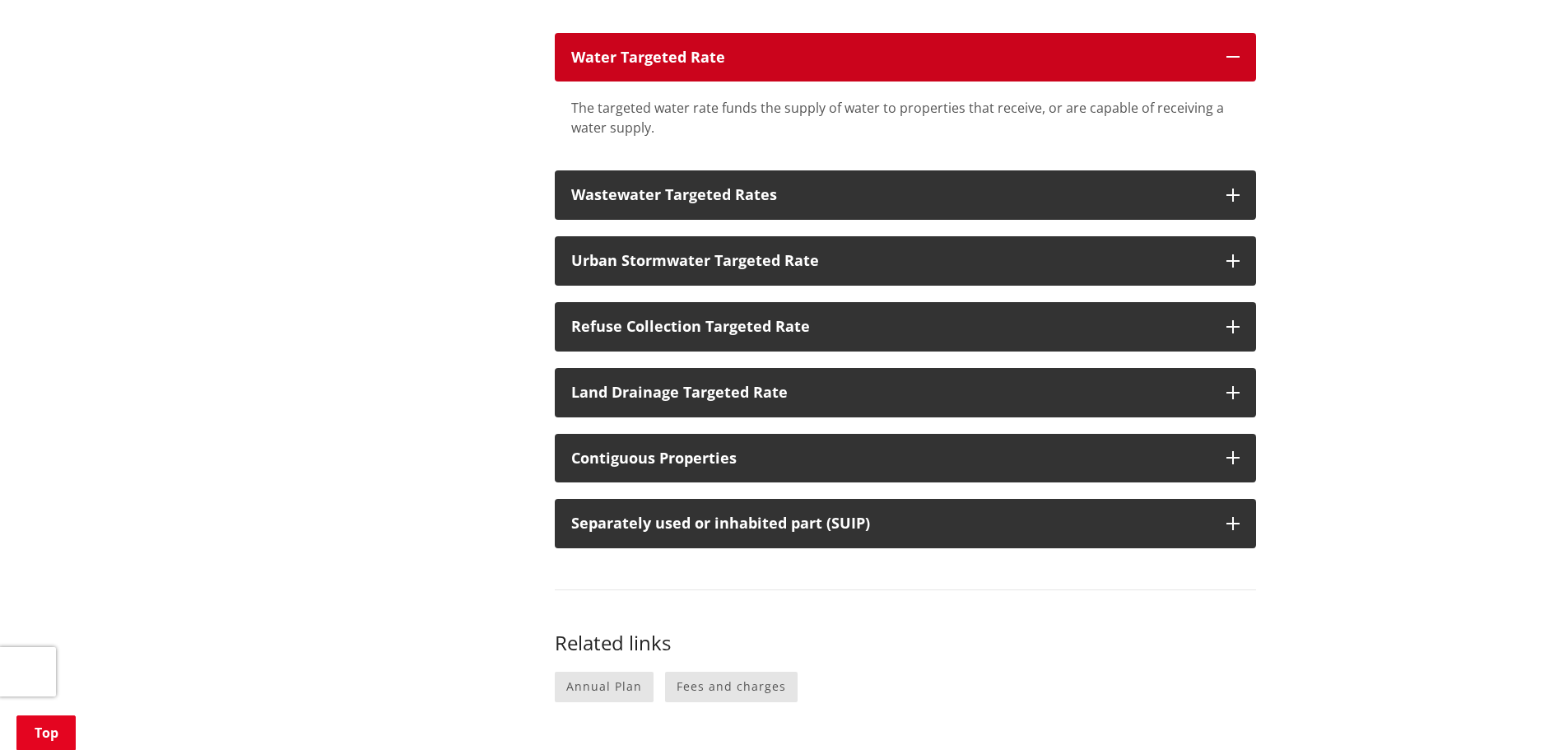
click at [1230, 50] on icon "button" at bounding box center [1232, 56] width 14 height 14
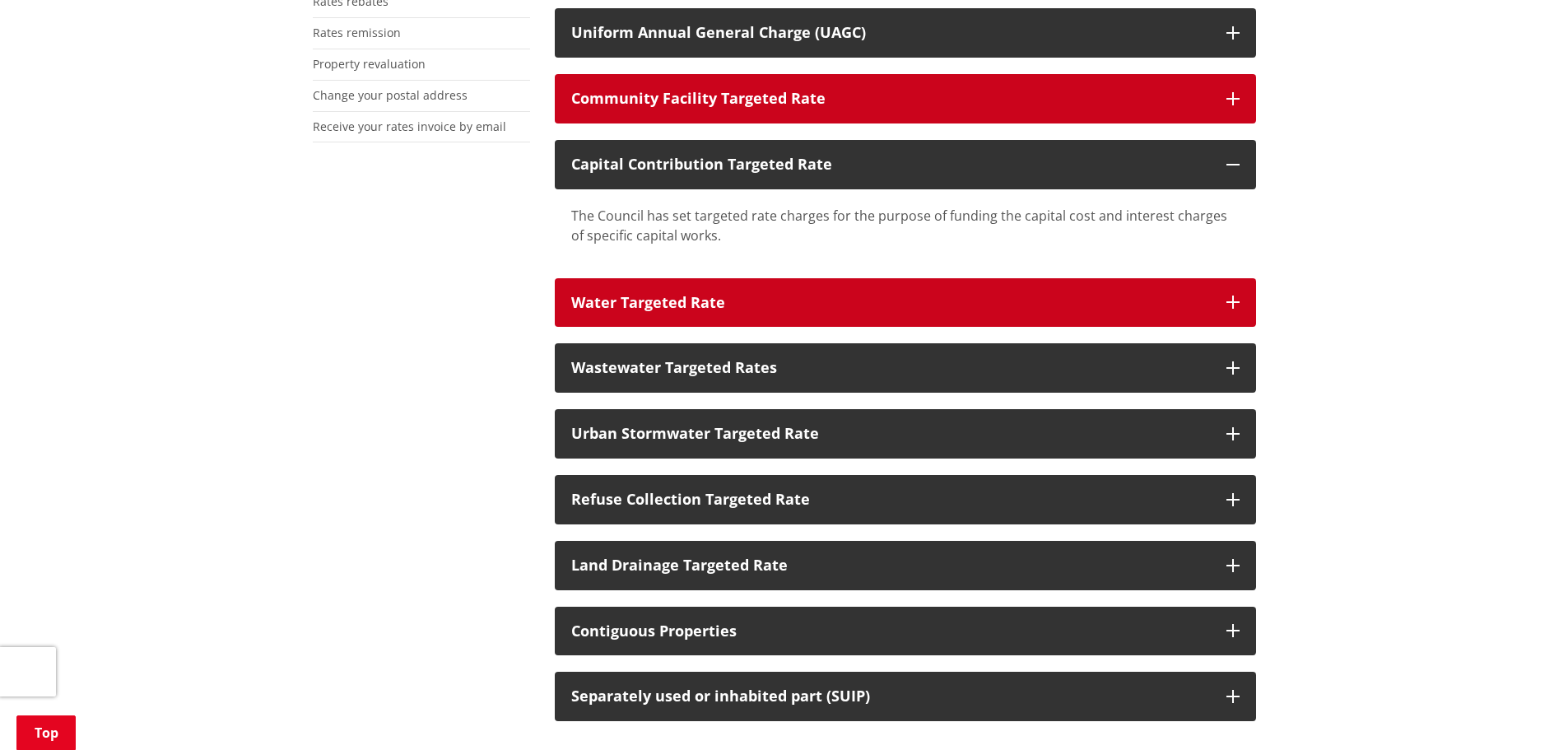
scroll to position [576, 0]
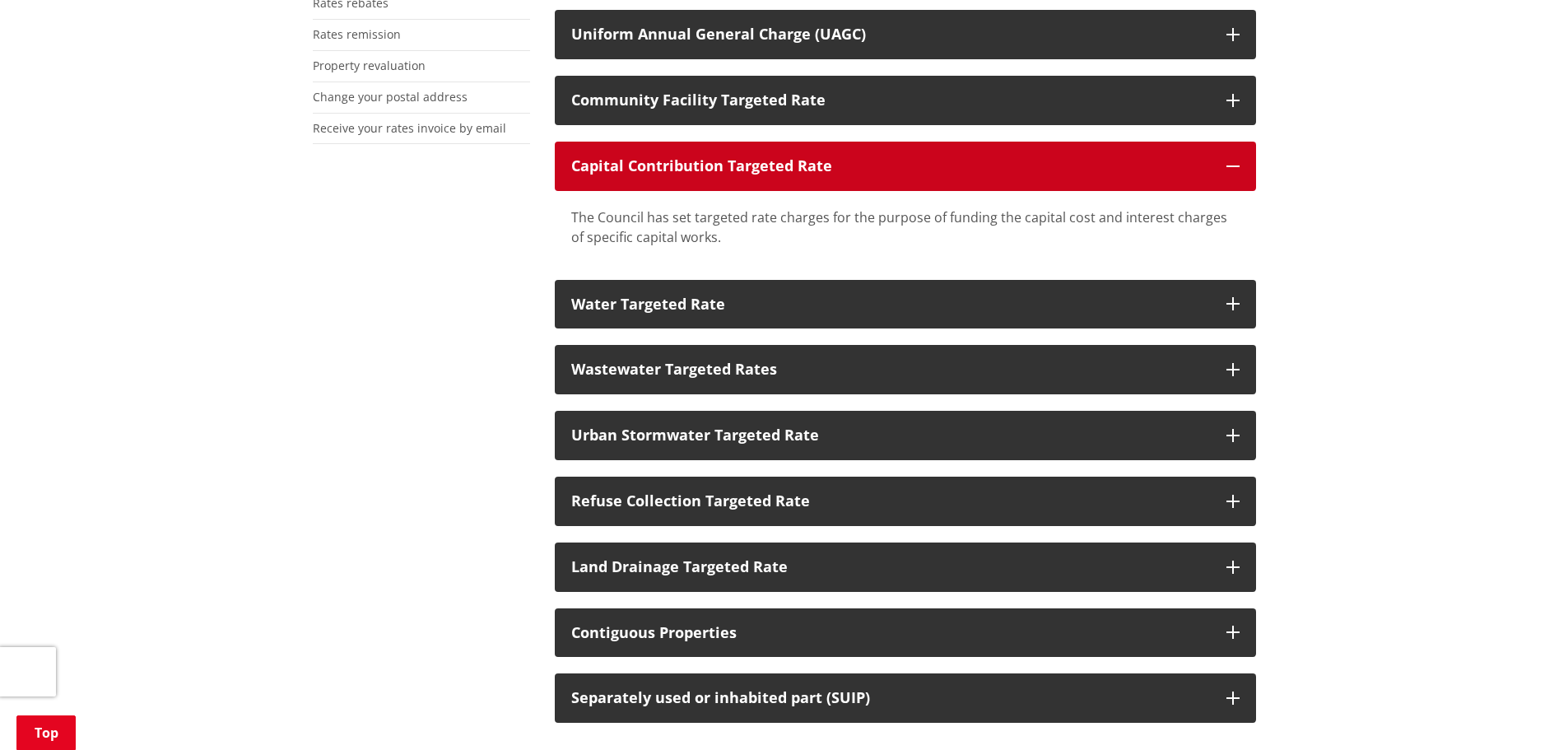
click at [1235, 144] on button "Capital Contribution Targeted Rate" at bounding box center [905, 166] width 701 height 50
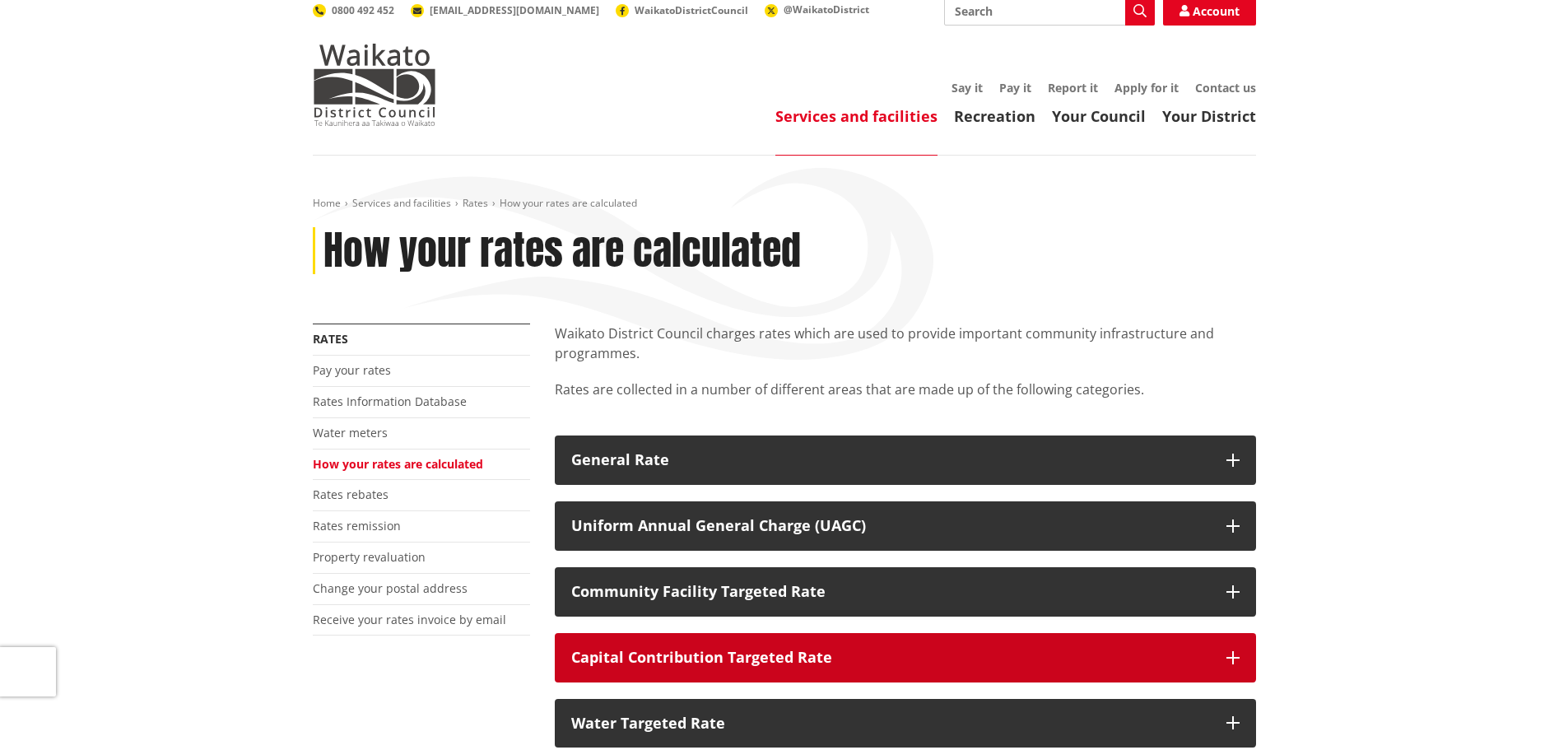
scroll to position [0, 0]
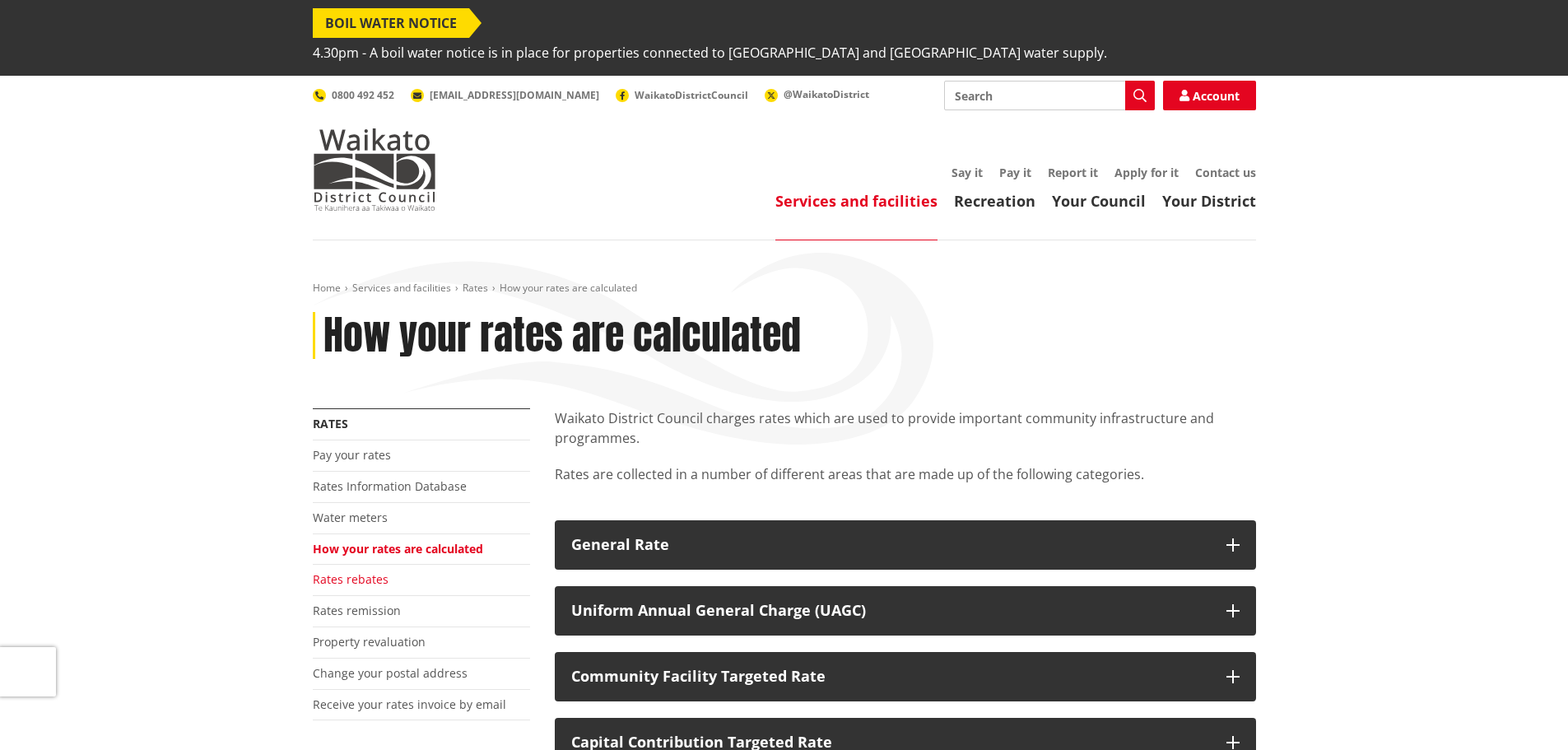
click at [360, 572] on link "Rates rebates" at bounding box center [350, 579] width 76 height 15
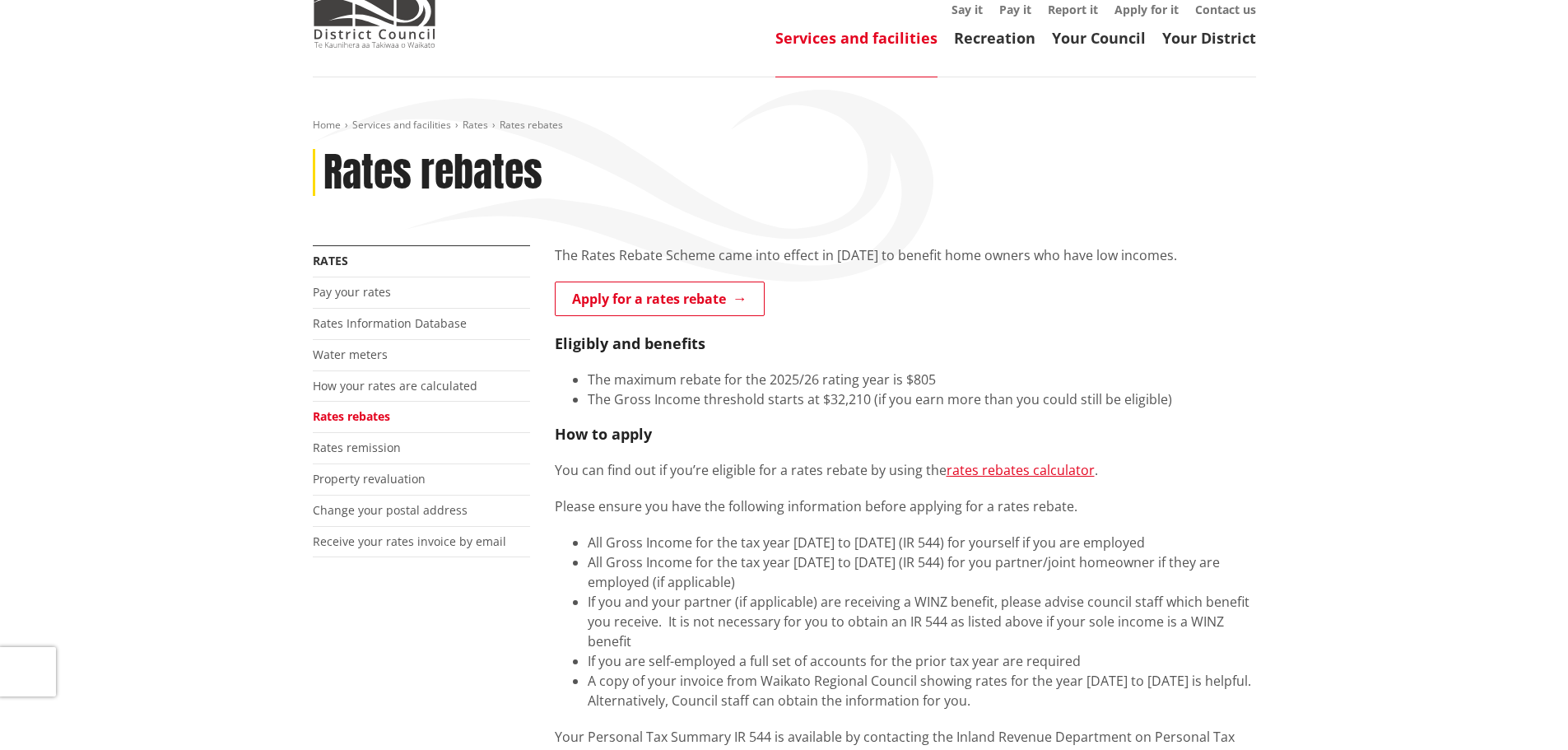
scroll to position [165, 0]
click at [367, 438] on link "Rates remission" at bounding box center [356, 446] width 88 height 15
